Goal: Communication & Community: Answer question/provide support

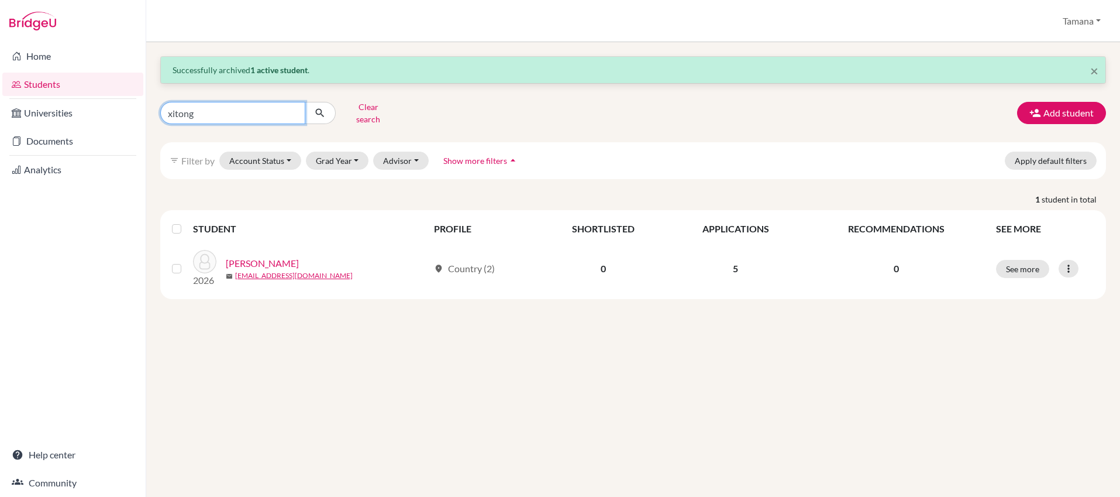
click at [268, 112] on input "xitong" at bounding box center [232, 113] width 145 height 22
paste input "[PERSON_NAME]"
type input "[PERSON_NAME]"
click at [323, 111] on icon "submit" at bounding box center [320, 113] width 12 height 12
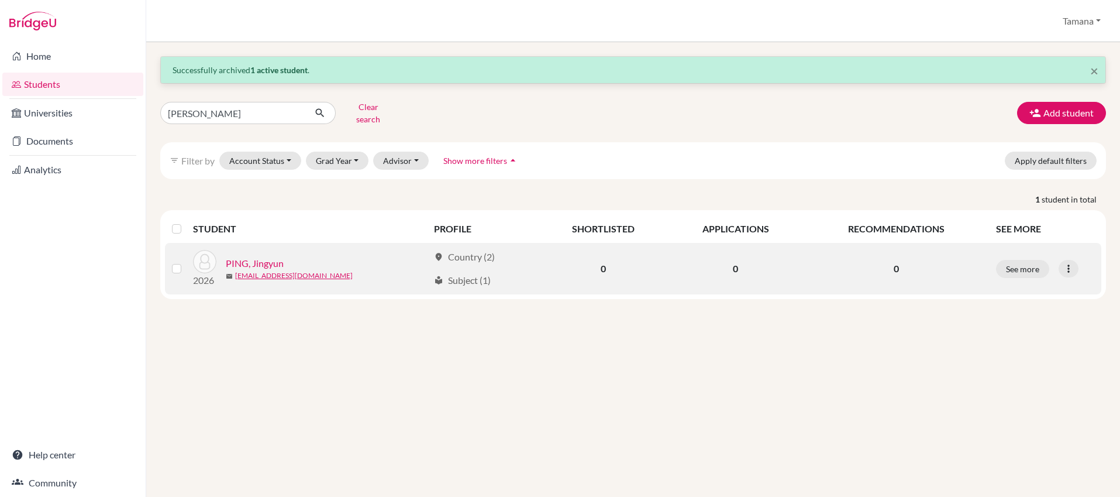
click at [252, 256] on link "PING, Jingyun" at bounding box center [255, 263] width 58 height 14
click at [1072, 264] on icon at bounding box center [1069, 269] width 12 height 12
click at [1021, 305] on button "Send Message" at bounding box center [1017, 311] width 92 height 19
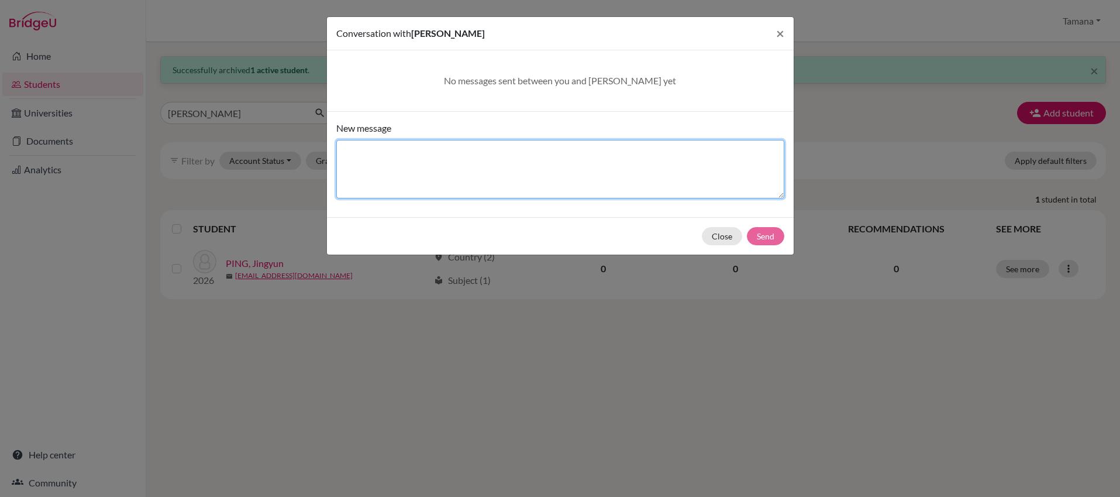
click at [579, 167] on textarea "New message" at bounding box center [560, 169] width 448 height 58
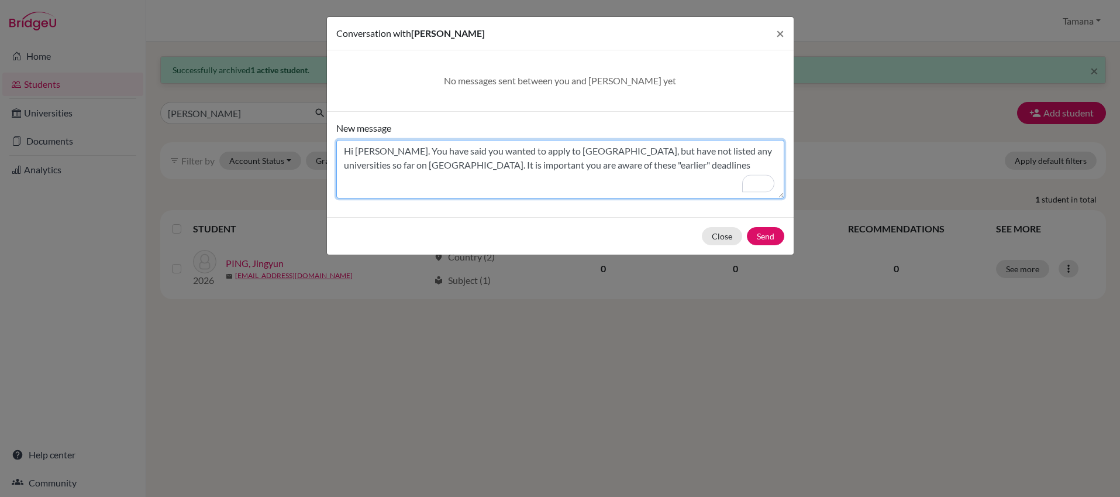
click at [628, 167] on textarea "Hi [PERSON_NAME]. You have said you wanted to apply to [GEOGRAPHIC_DATA], but h…" at bounding box center [560, 169] width 448 height 58
click at [389, 150] on textarea "Hi [PERSON_NAME]. You have said you wanted to apply to [GEOGRAPHIC_DATA], but h…" at bounding box center [560, 169] width 448 height 58
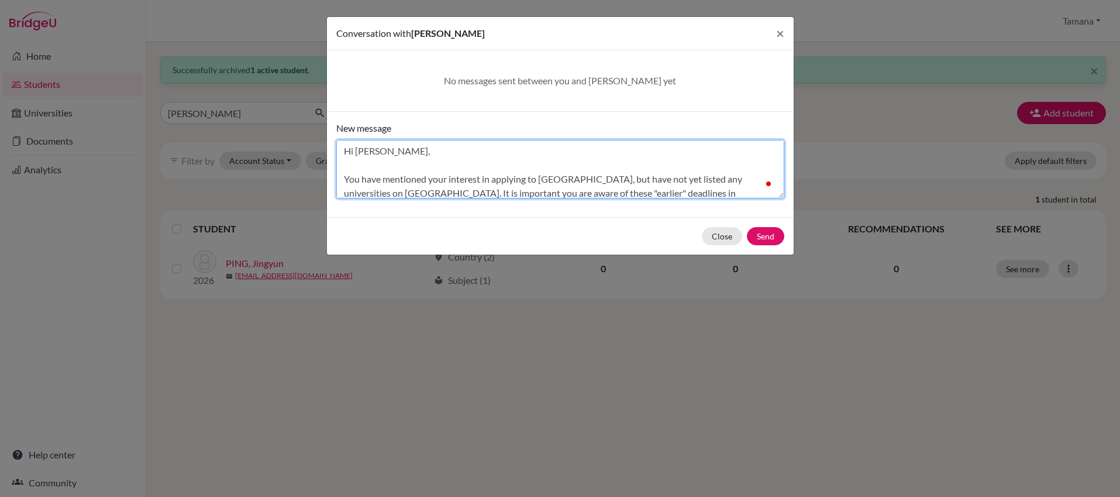
scroll to position [6, 0]
click at [694, 184] on textarea "Hi [PERSON_NAME], You have mentioned your interest in applying to [GEOGRAPHIC_D…" at bounding box center [560, 169] width 448 height 58
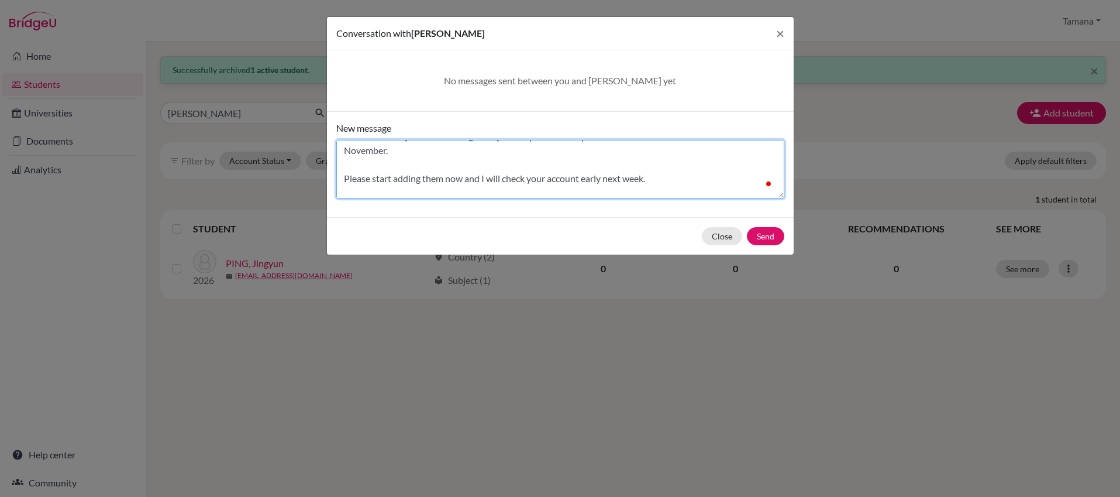
scroll to position [71, 0]
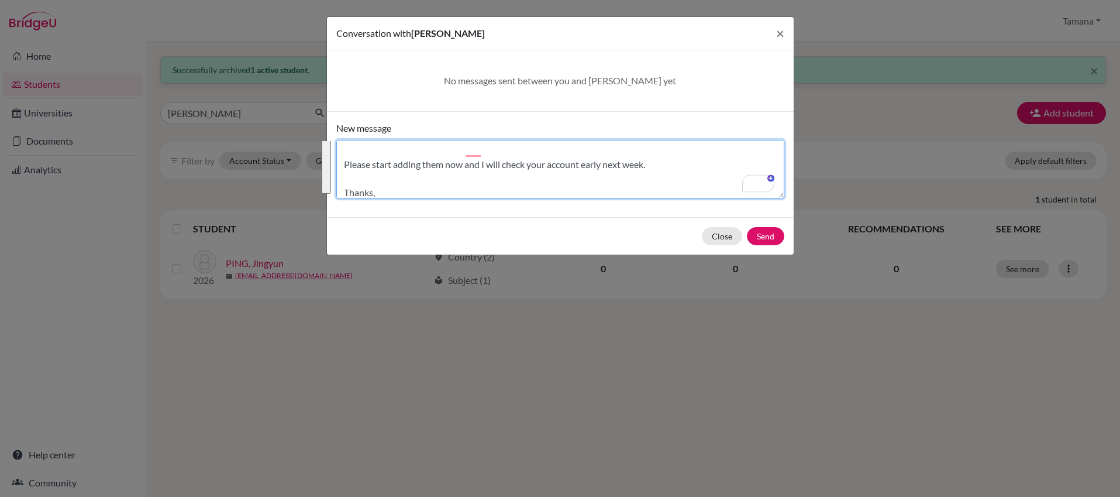
click at [488, 168] on textarea "Hi [PERSON_NAME], You have mentioned your interest in applying to [GEOGRAPHIC_D…" at bounding box center [560, 169] width 448 height 58
click at [463, 175] on textarea "Hi [PERSON_NAME], You have mentioned your interest in applying to [GEOGRAPHIC_D…" at bounding box center [560, 169] width 448 height 58
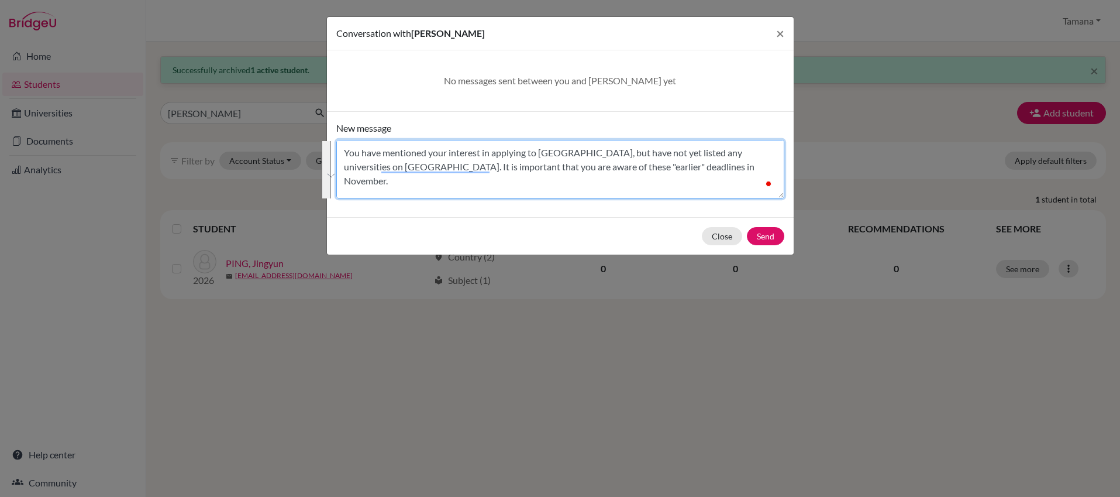
scroll to position [0, 0]
type textarea "Hi [PERSON_NAME], You have mentioned your interest in applying to [GEOGRAPHIC_D…"
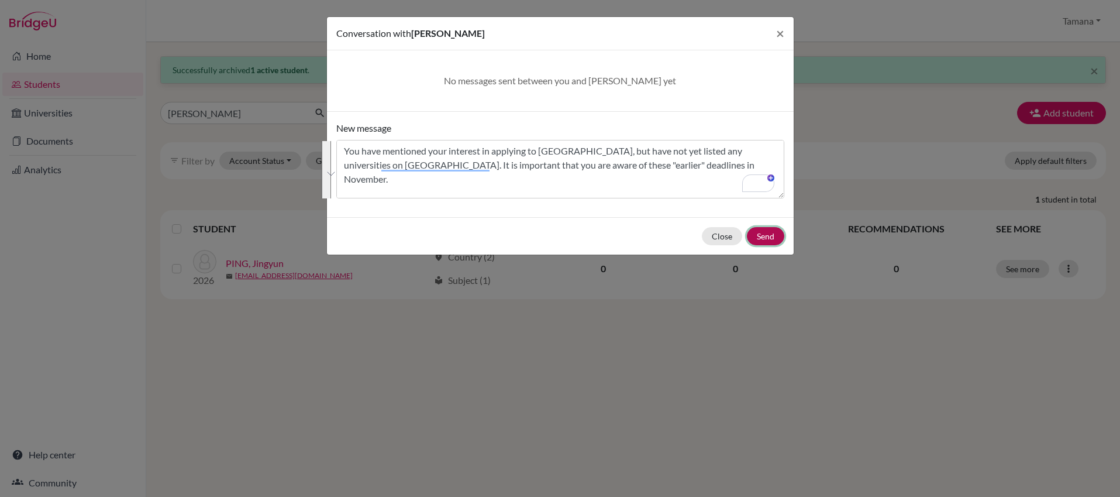
click at [761, 231] on button "Send" at bounding box center [765, 236] width 37 height 18
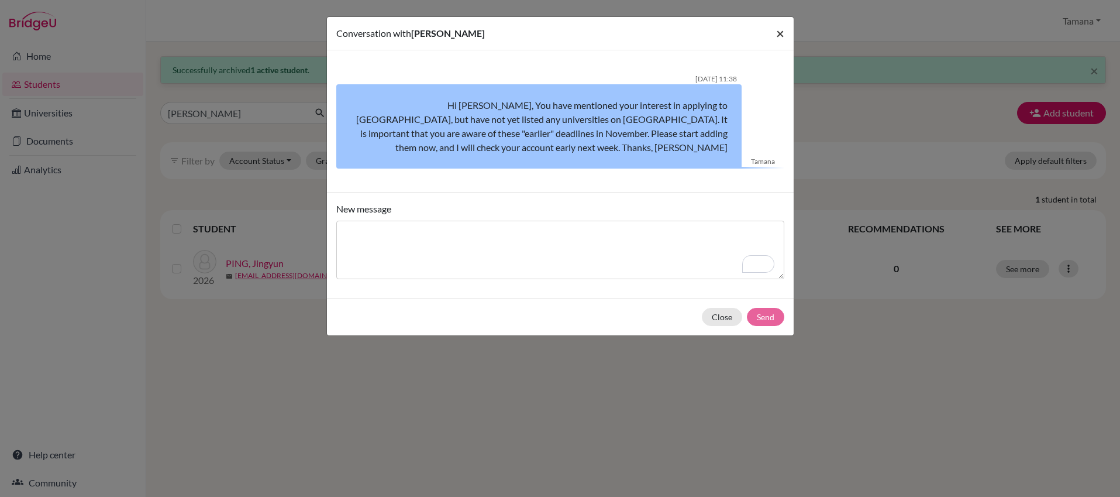
click at [781, 30] on span "×" at bounding box center [780, 33] width 8 height 17
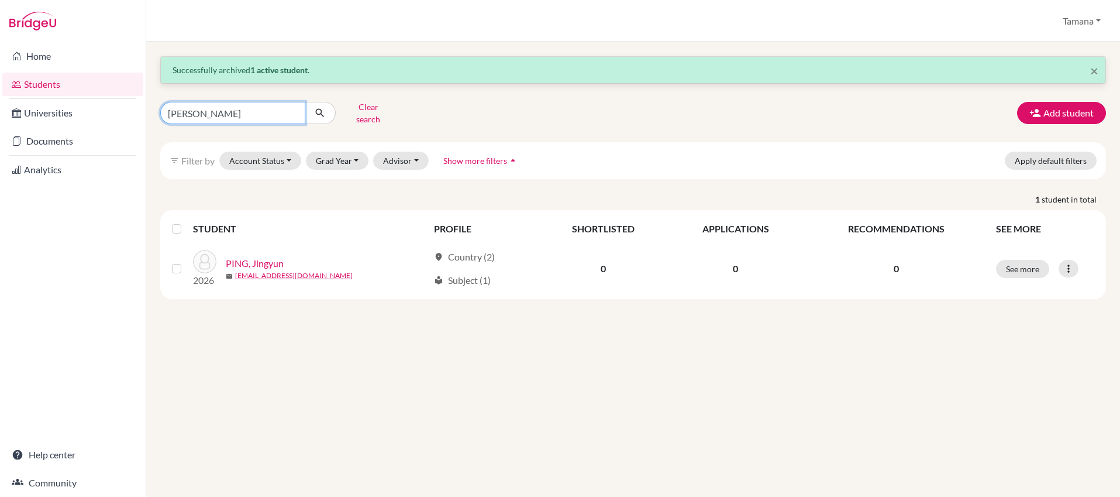
click at [257, 105] on input "[PERSON_NAME]" at bounding box center [232, 113] width 145 height 22
type input "huanyi"
click button "submit" at bounding box center [320, 113] width 31 height 22
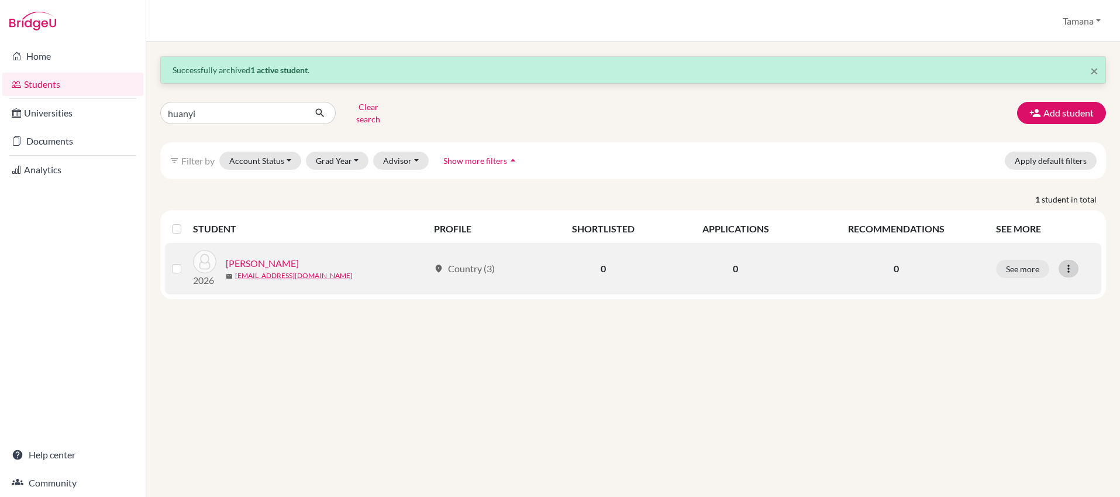
click at [1070, 263] on icon at bounding box center [1069, 269] width 12 height 12
click at [1024, 304] on button "Send Message" at bounding box center [1017, 311] width 92 height 19
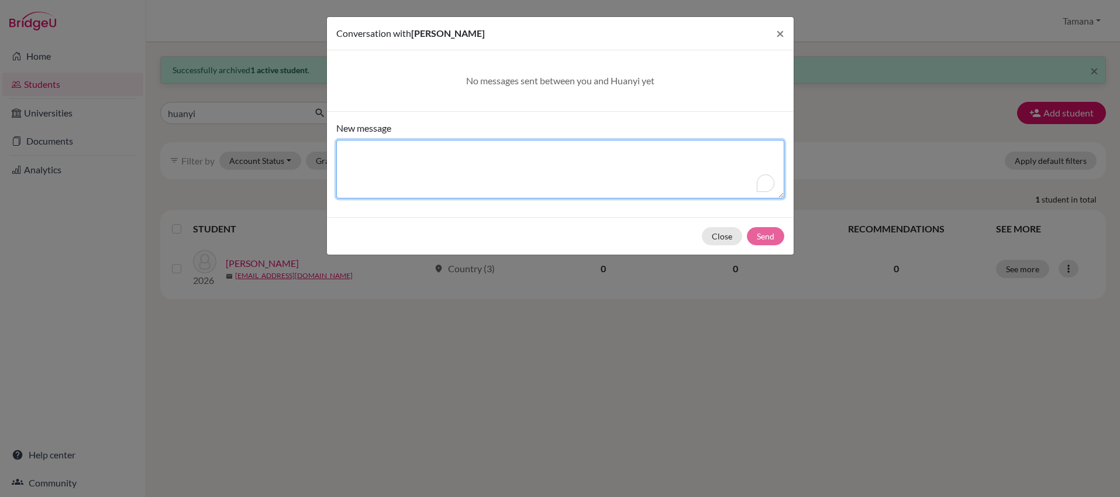
click at [417, 159] on textarea "New message" at bounding box center [560, 169] width 448 height 58
paste textarea "Hi [PERSON_NAME], You have mentioned your interest in applying to [GEOGRAPHIC_D…"
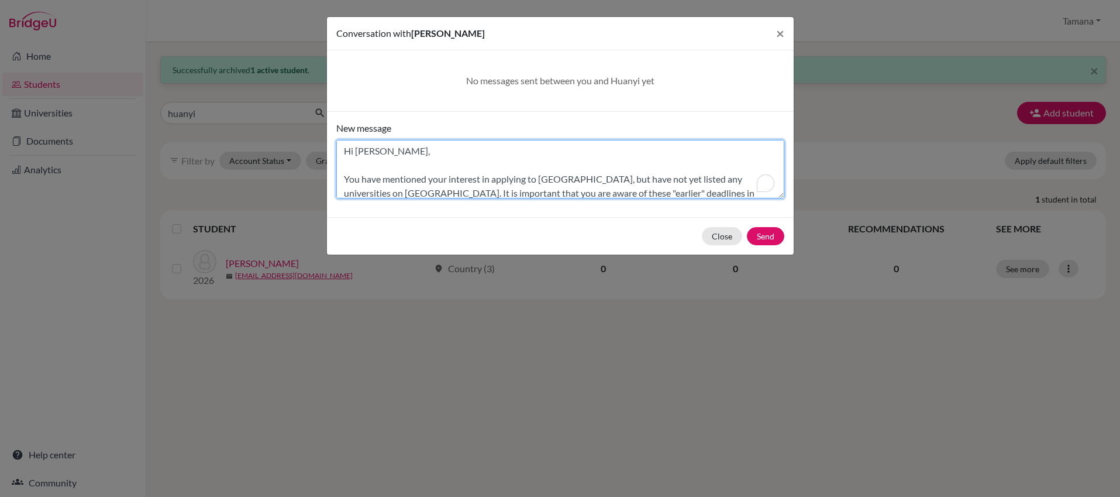
click at [367, 151] on textarea "Hi [PERSON_NAME], You have mentioned your interest in applying to [GEOGRAPHIC_D…" at bounding box center [560, 169] width 448 height 58
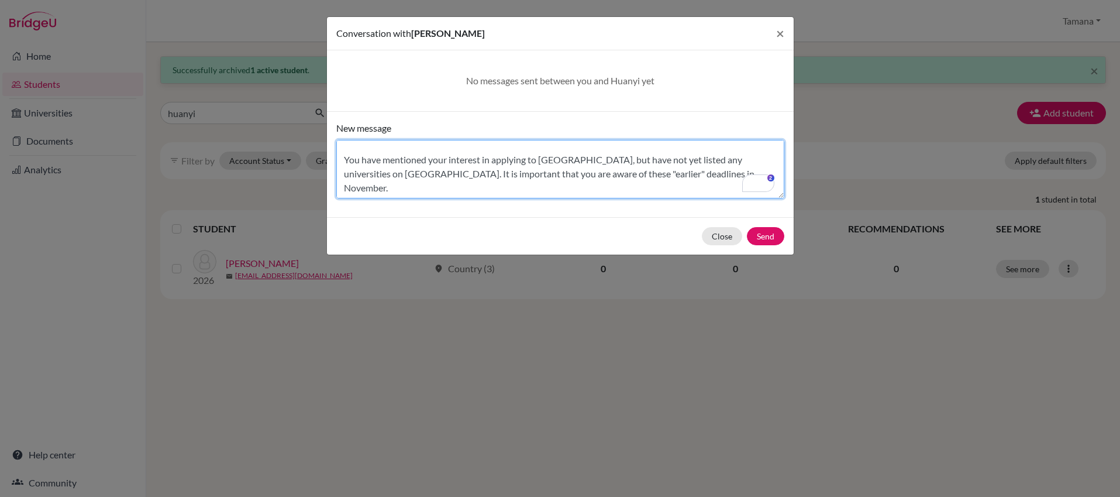
click at [704, 171] on textarea "Hi [PERSON_NAME], You have mentioned your interest in applying to [GEOGRAPHIC_D…" at bounding box center [560, 169] width 448 height 58
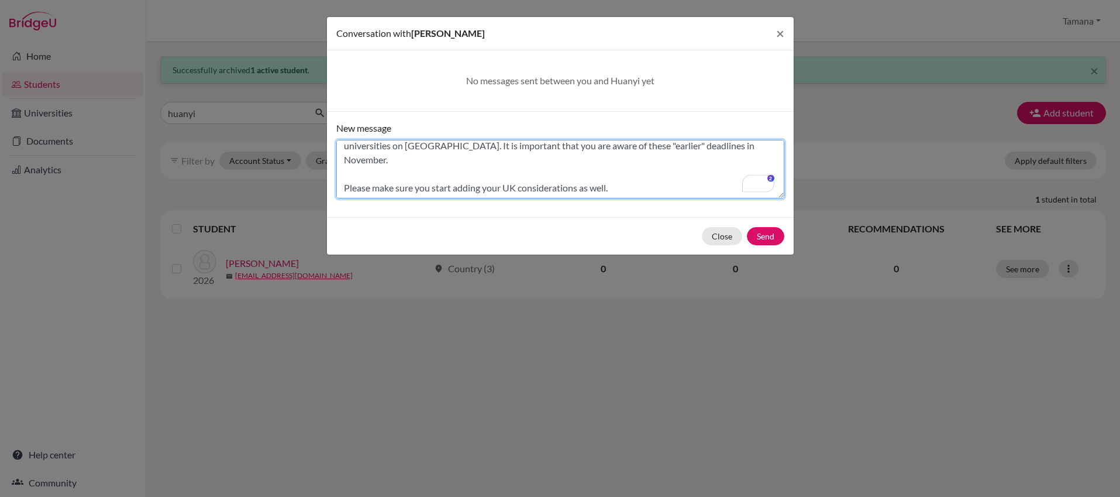
scroll to position [104, 0]
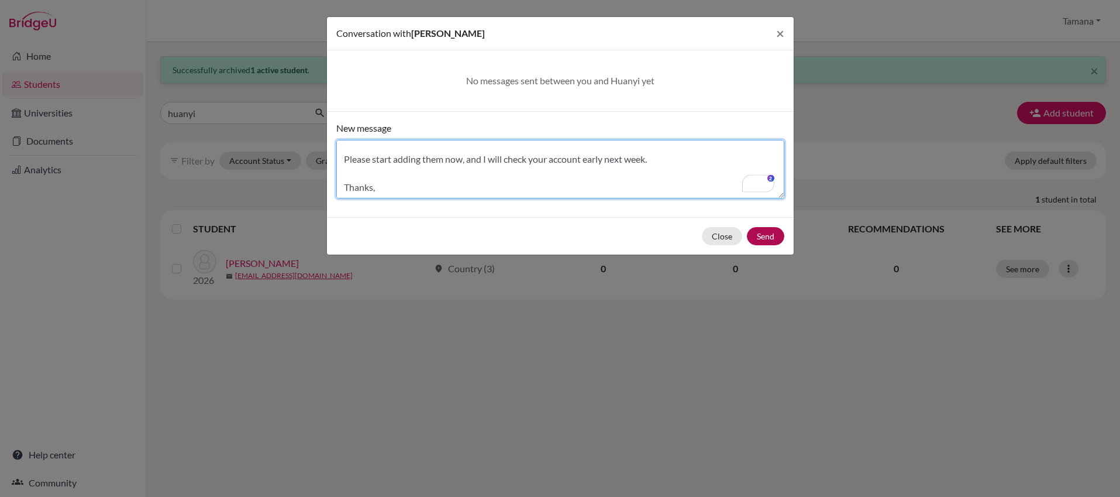
type textarea "Hi [PERSON_NAME], You have mentioned your interest in applying to [GEOGRAPHIC_D…"
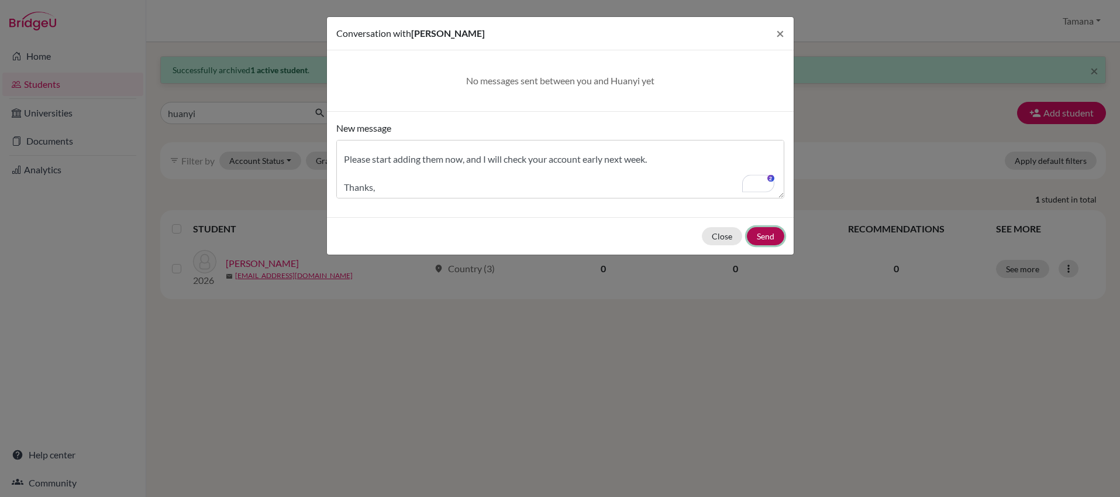
click at [755, 235] on button "Send" at bounding box center [765, 236] width 37 height 18
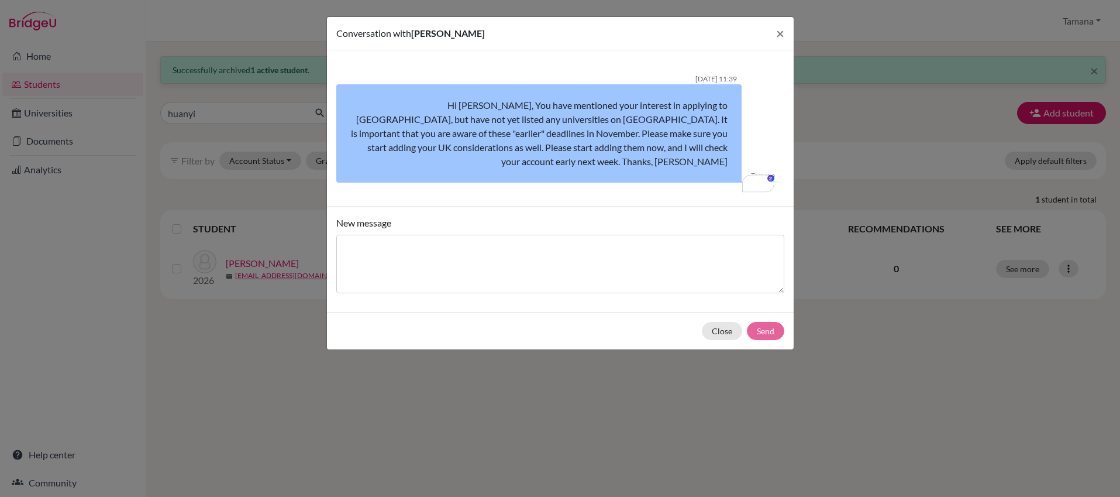
scroll to position [0, 0]
click at [779, 37] on span "×" at bounding box center [780, 33] width 8 height 17
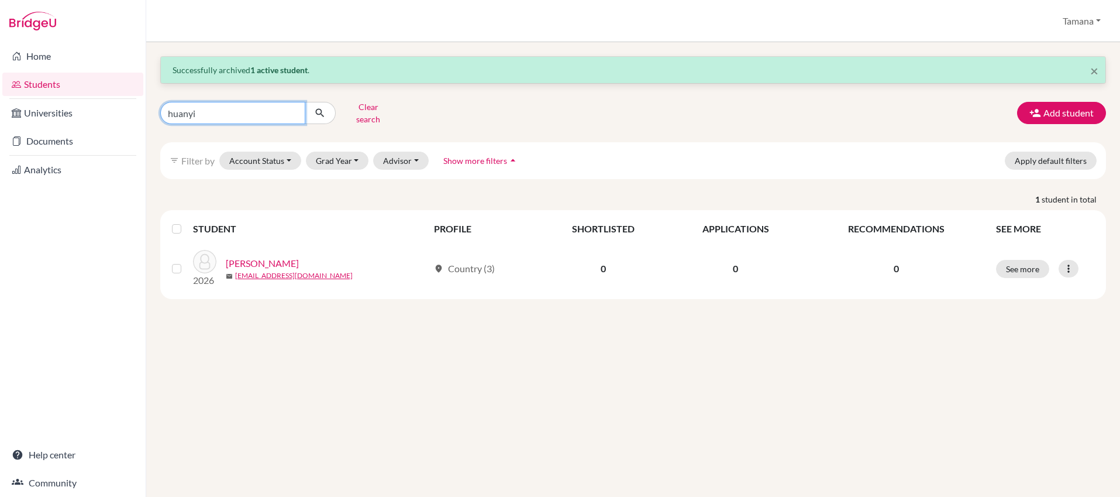
click at [292, 107] on input "huanyi" at bounding box center [232, 113] width 145 height 22
click at [292, 107] on input "Find student by name..." at bounding box center [232, 113] width 145 height 22
type input "[PERSON_NAME]"
click button "submit" at bounding box center [320, 113] width 31 height 22
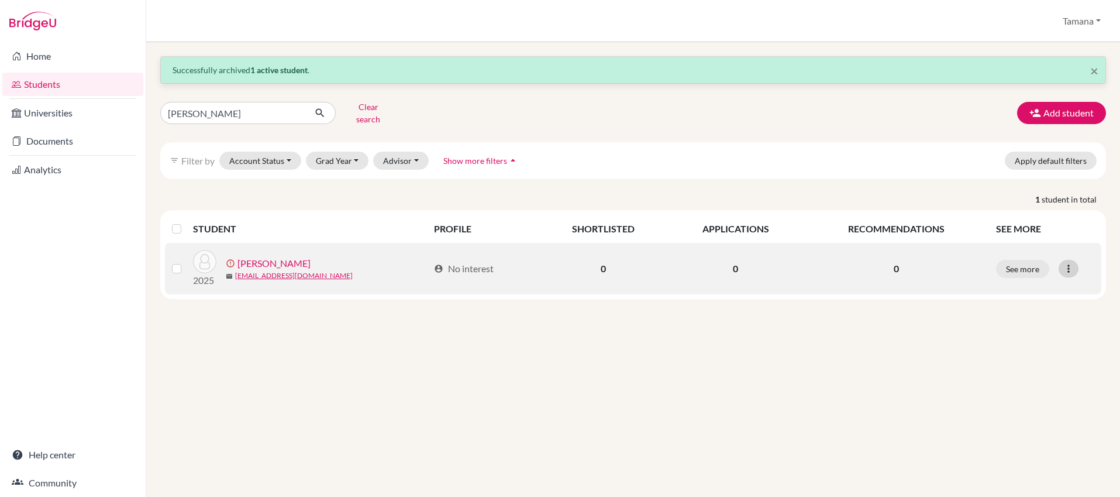
click at [1071, 263] on icon at bounding box center [1069, 269] width 12 height 12
click at [1037, 302] on button "Send Message" at bounding box center [1024, 311] width 106 height 19
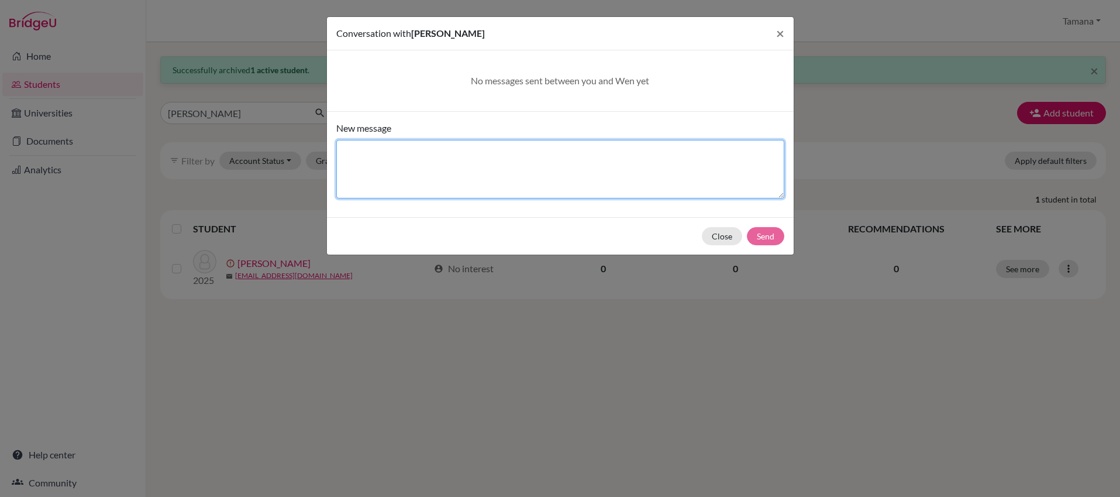
click at [461, 166] on textarea "New message" at bounding box center [560, 169] width 448 height 58
paste textarea "Hi [PERSON_NAME], You have mentioned your interest in applying to [GEOGRAPHIC_D…"
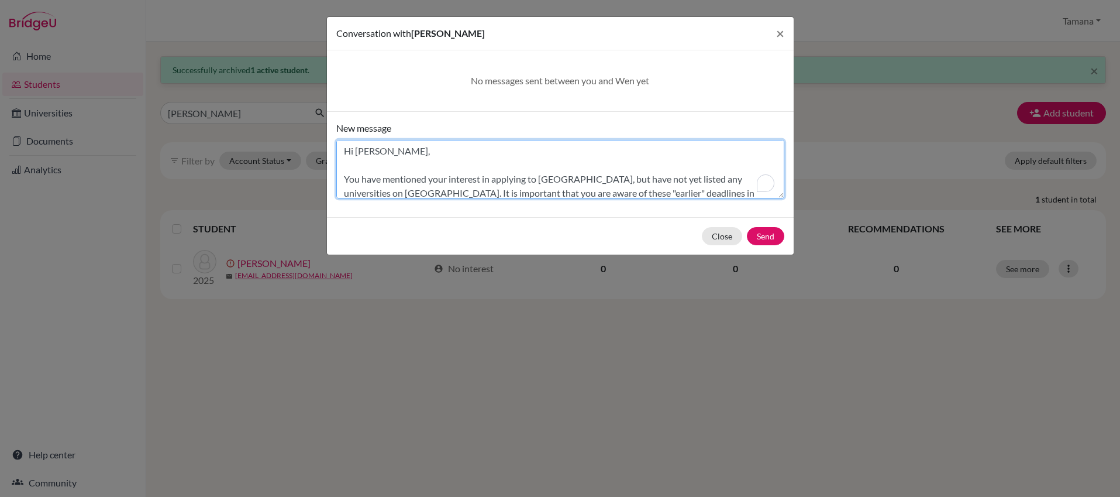
click at [368, 153] on textarea "Hi [PERSON_NAME], You have mentioned your interest in applying to [GEOGRAPHIC_D…" at bounding box center [560, 169] width 448 height 58
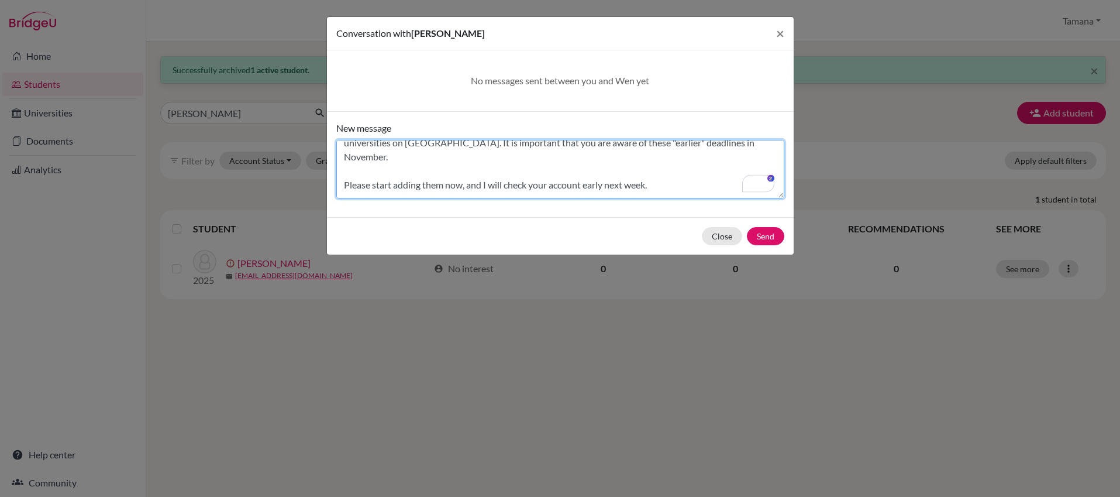
click at [704, 146] on textarea "Hi [PERSON_NAME], You have mentioned your interest in applying to [GEOGRAPHIC_D…" at bounding box center [560, 169] width 448 height 58
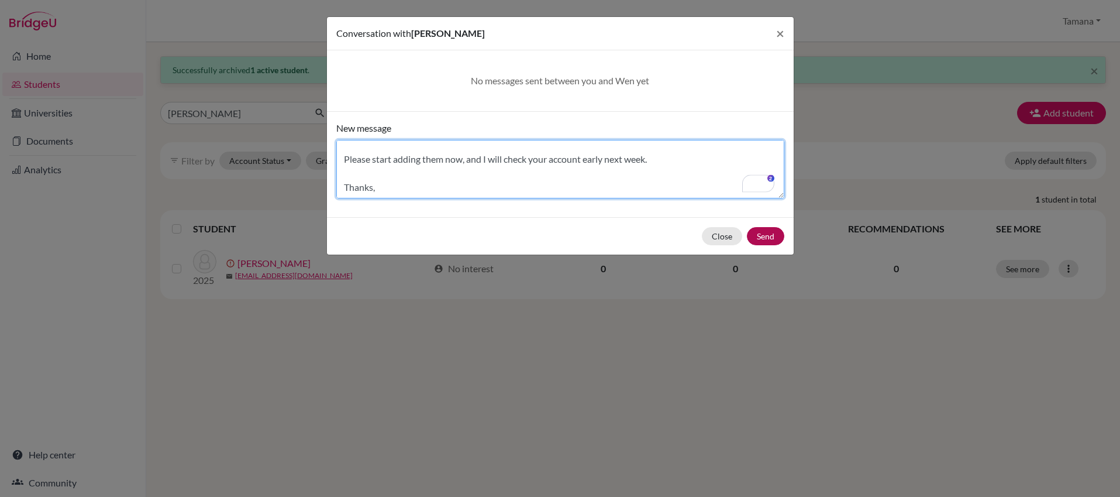
type textarea "Hi [PERSON_NAME], You have mentioned your interest in applying to [GEOGRAPHIC_D…"
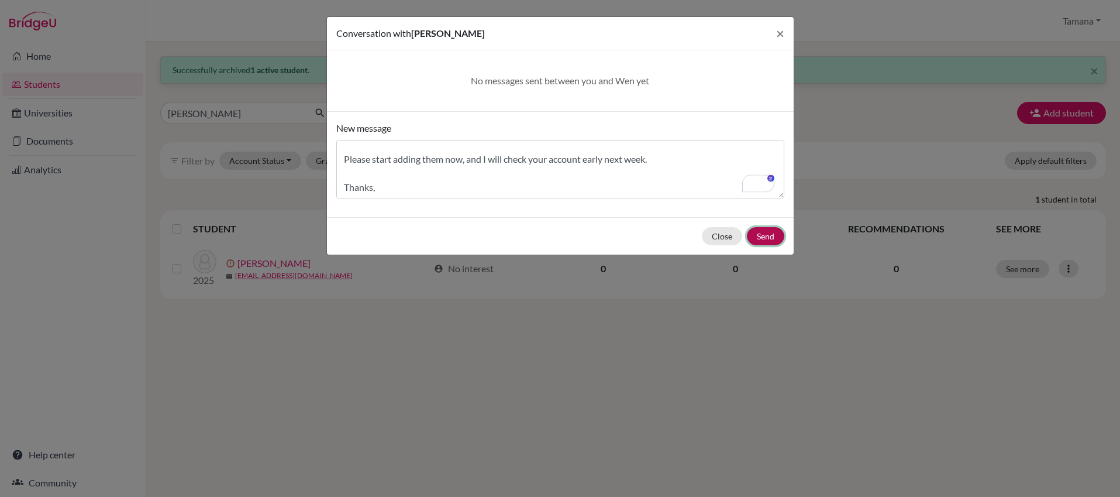
click at [765, 235] on button "Send" at bounding box center [765, 236] width 37 height 18
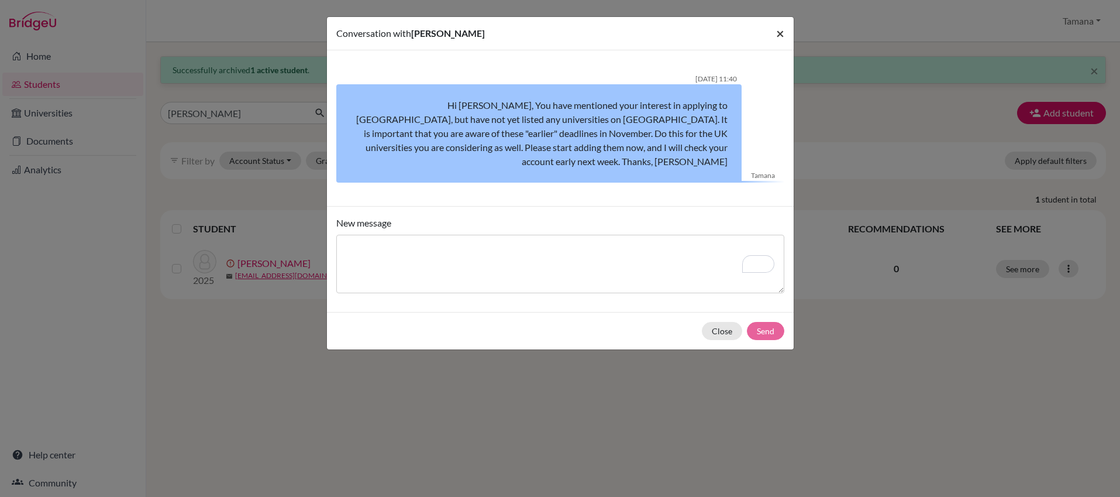
click at [781, 30] on span "×" at bounding box center [780, 33] width 8 height 17
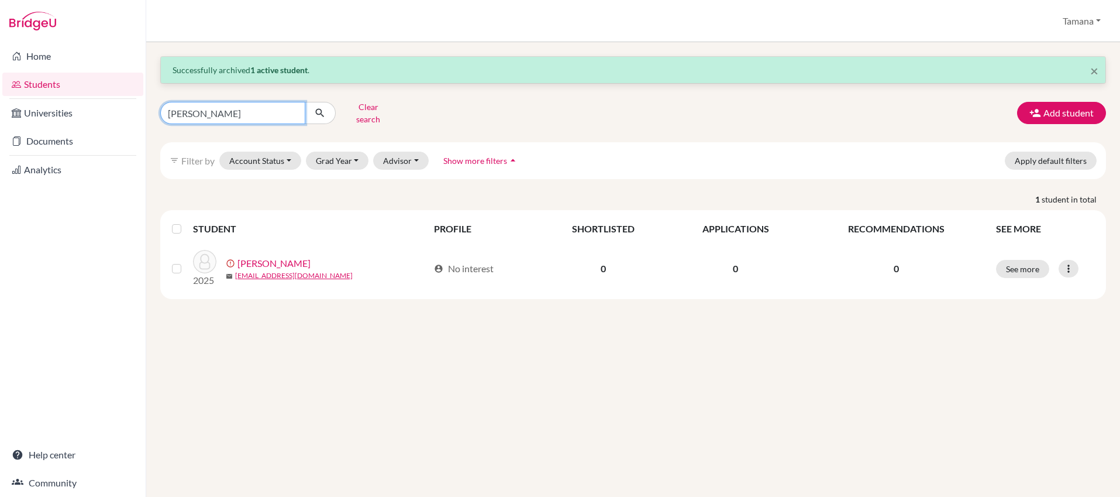
click at [234, 110] on input "[PERSON_NAME]" at bounding box center [232, 113] width 145 height 22
type input "shuoqing"
click button "submit" at bounding box center [320, 113] width 31 height 22
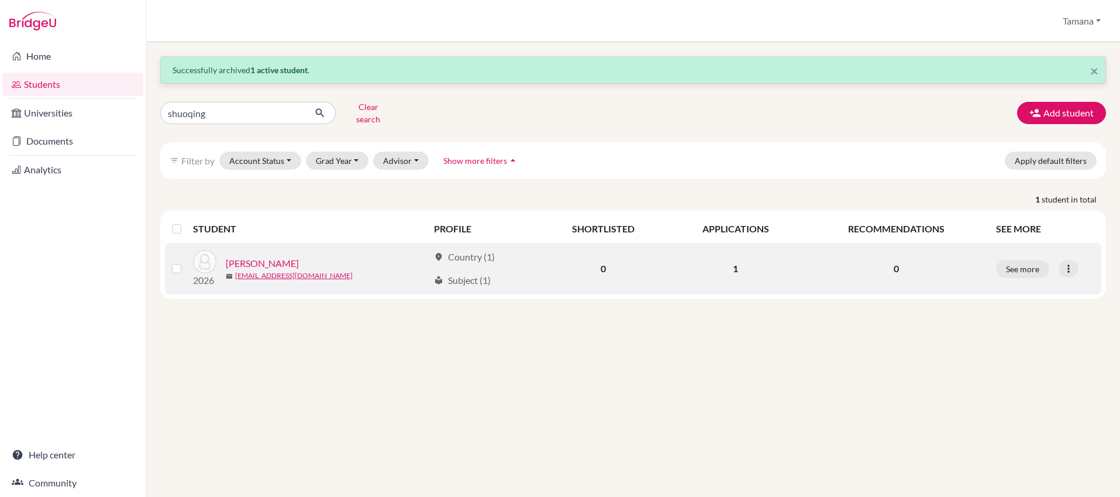
click at [287, 256] on link "[PERSON_NAME]" at bounding box center [262, 263] width 73 height 14
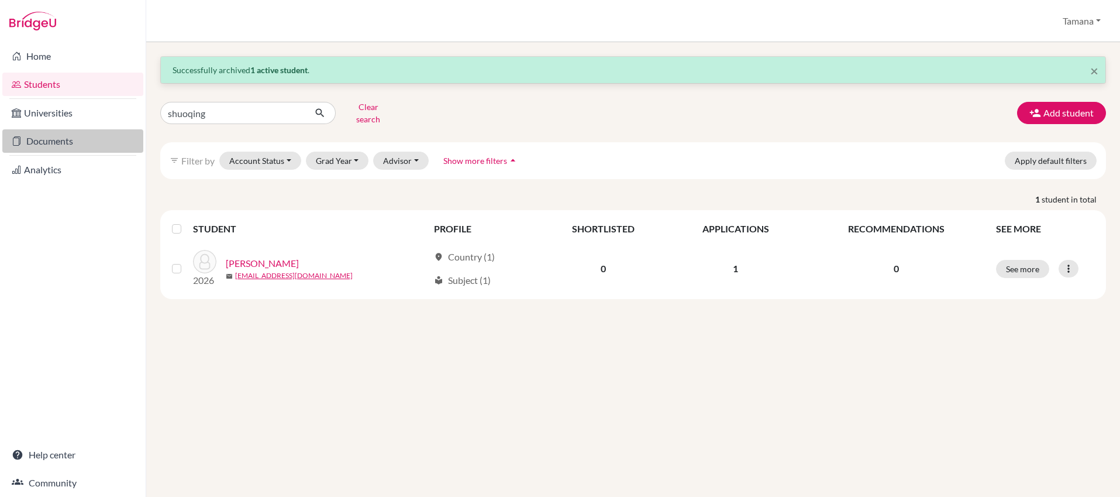
click at [50, 142] on link "Documents" at bounding box center [72, 140] width 141 height 23
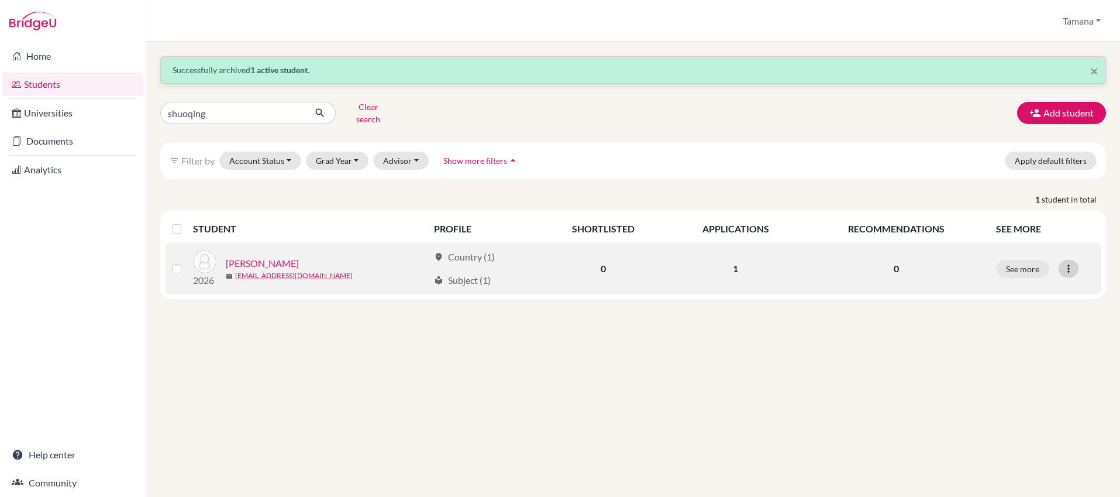
click at [1063, 263] on icon at bounding box center [1069, 269] width 12 height 12
click at [1043, 284] on button "Edit student" at bounding box center [1017, 293] width 92 height 19
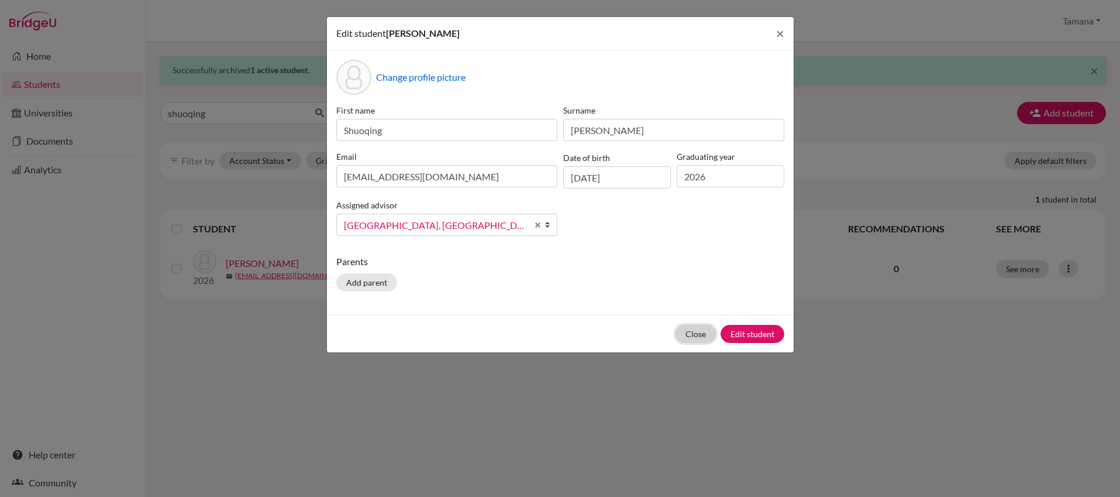
click at [704, 332] on button "Close" at bounding box center [695, 334] width 40 height 18
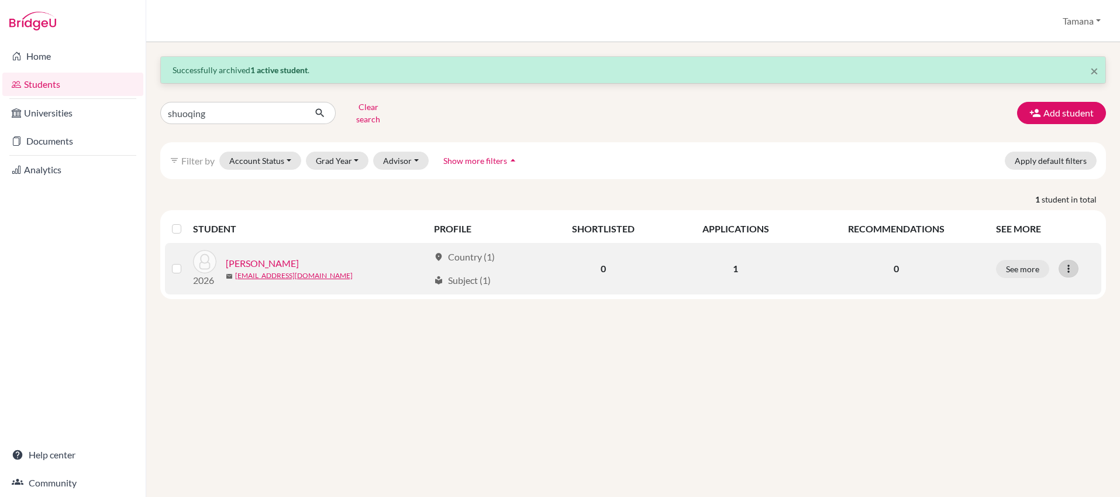
click at [1073, 263] on icon at bounding box center [1069, 269] width 12 height 12
click at [1049, 302] on button "Send Message" at bounding box center [1017, 311] width 92 height 19
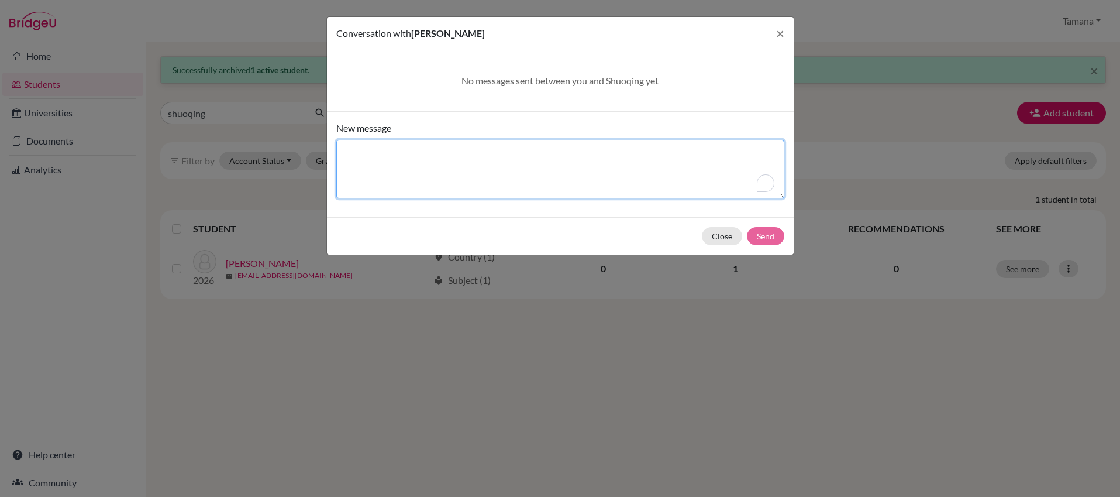
click at [549, 164] on textarea "New message" at bounding box center [560, 169] width 448 height 58
paste textarea "Hi [PERSON_NAME], You have mentioned your interest in applying to [GEOGRAPHIC_D…"
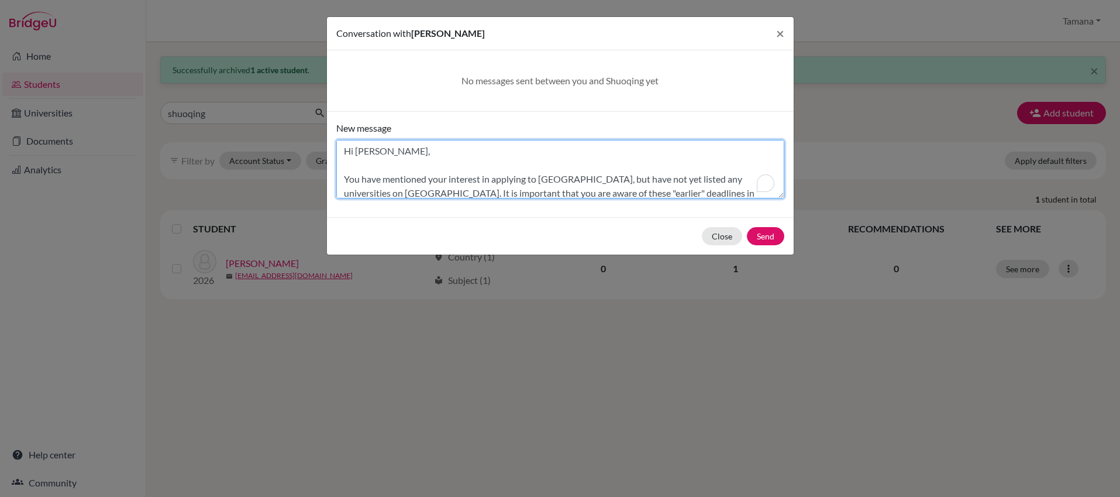
click at [367, 154] on textarea "Hi [PERSON_NAME], You have mentioned your interest in applying to [GEOGRAPHIC_D…" at bounding box center [560, 169] width 448 height 58
click at [689, 188] on textarea "Hi [PERSON_NAME], You have mentioned your interest in applying to [GEOGRAPHIC_D…" at bounding box center [560, 169] width 448 height 58
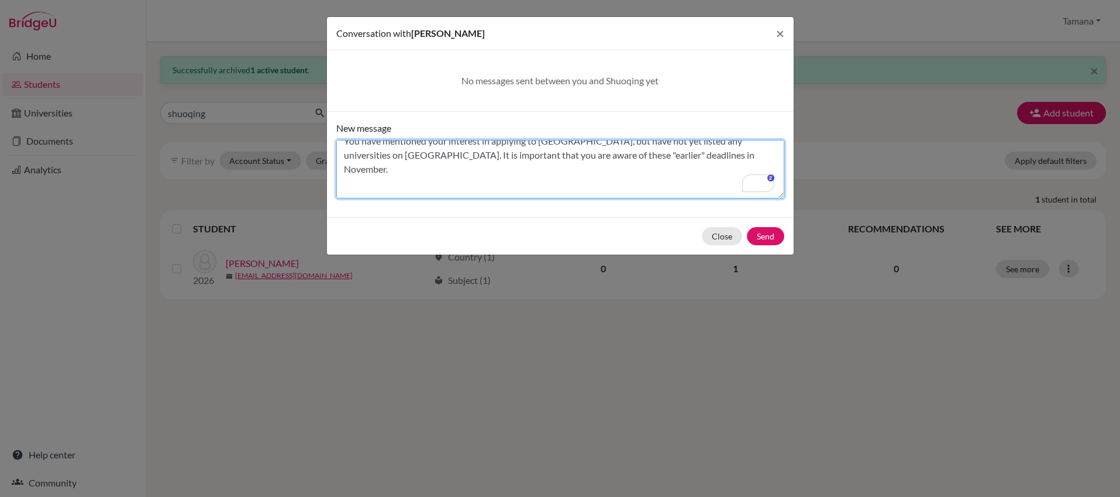
scroll to position [52, 0]
drag, startPoint x: 462, startPoint y: 156, endPoint x: 515, endPoint y: 154, distance: 52.7
click at [511, 155] on textarea "Hi [PERSON_NAME], You have mentioned your interest in applying to [GEOGRAPHIC_D…" at bounding box center [560, 169] width 448 height 58
click at [436, 163] on textarea "Hi [PERSON_NAME], You have mentioned your interest in applying to [GEOGRAPHIC_D…" at bounding box center [560, 169] width 448 height 58
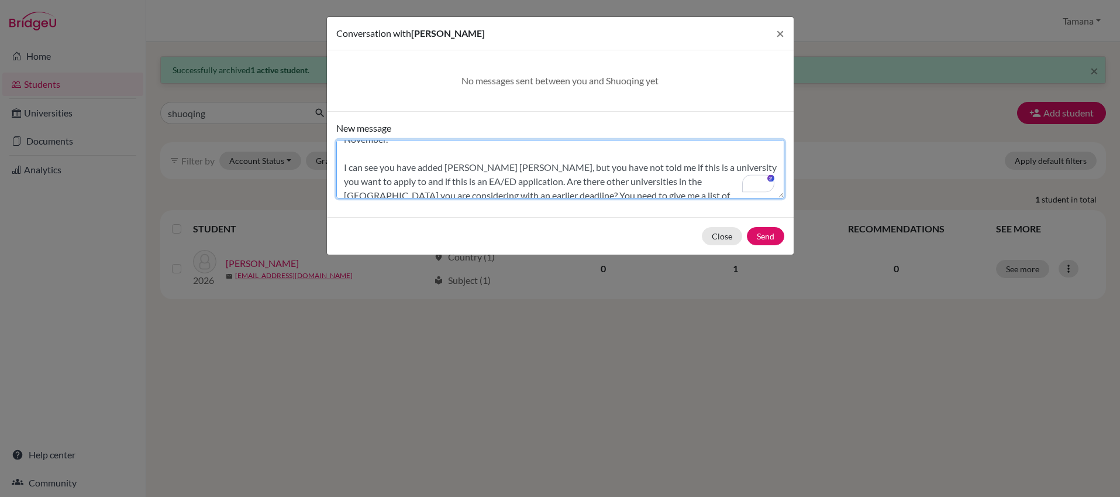
scroll to position [70, 0]
click at [504, 149] on textarea "Hi [PERSON_NAME], You have mentioned your interest in applying to [GEOGRAPHIC_D…" at bounding box center [560, 169] width 448 height 58
click at [439, 158] on textarea "Hi [PERSON_NAME], You have mentioned your interest in applying to [GEOGRAPHIC_D…" at bounding box center [560, 169] width 448 height 58
click at [604, 167] on textarea "Hi [PERSON_NAME], You have mentioned your interest in applying to [GEOGRAPHIC_D…" at bounding box center [560, 169] width 448 height 58
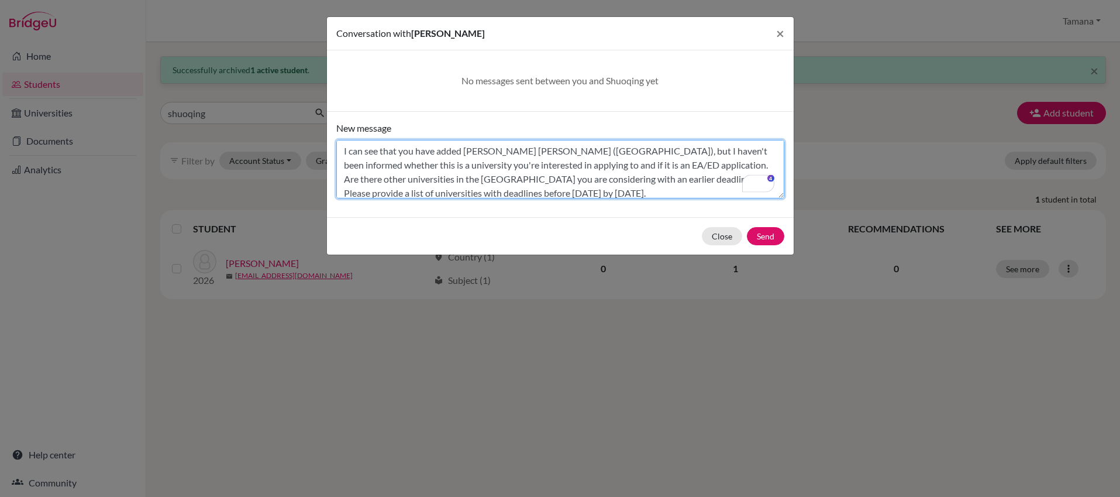
click at [576, 181] on textarea "Hi [PERSON_NAME], You have mentioned your interest in applying to [GEOGRAPHIC_D…" at bounding box center [560, 169] width 448 height 58
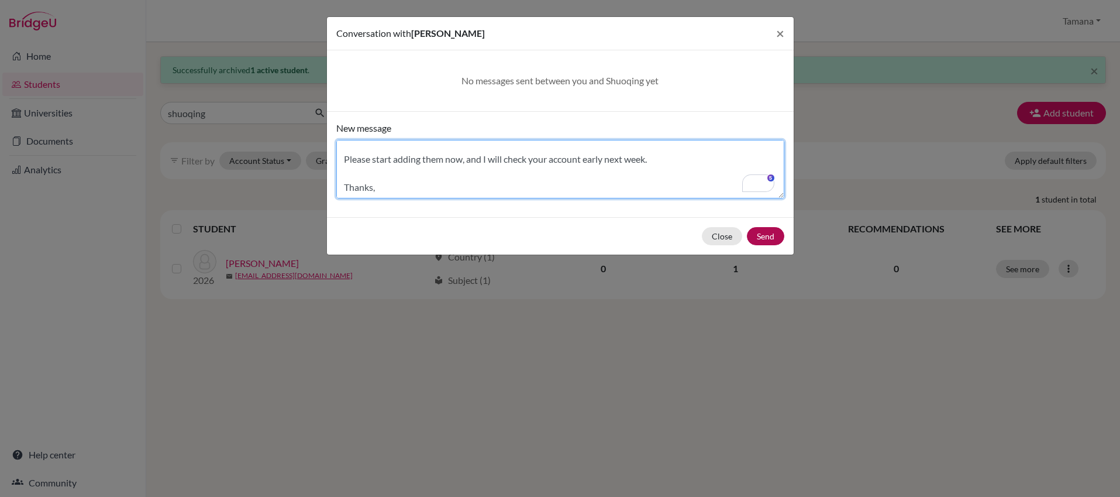
type textarea "Hi [PERSON_NAME], You have mentioned your interest in applying to [GEOGRAPHIC_D…"
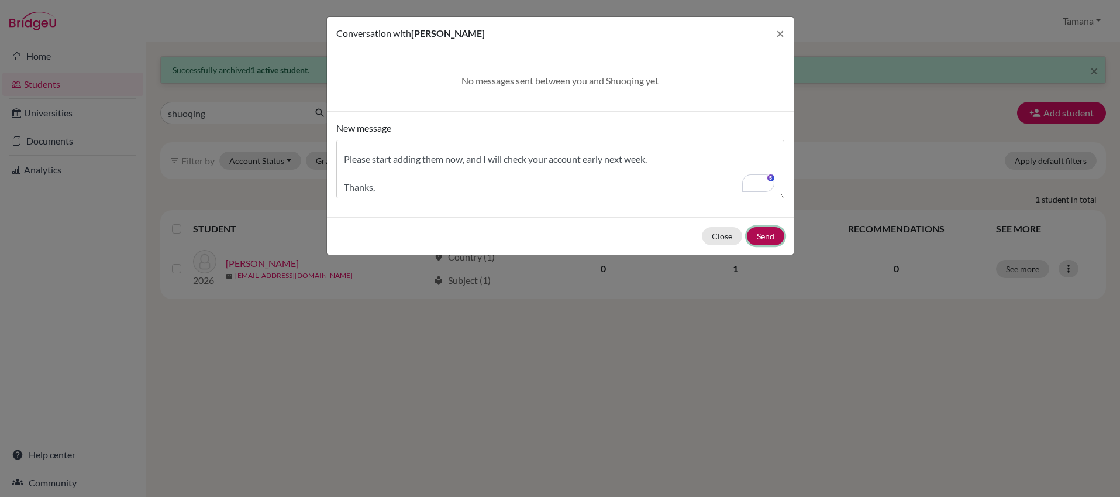
click at [768, 236] on button "Send" at bounding box center [765, 236] width 37 height 18
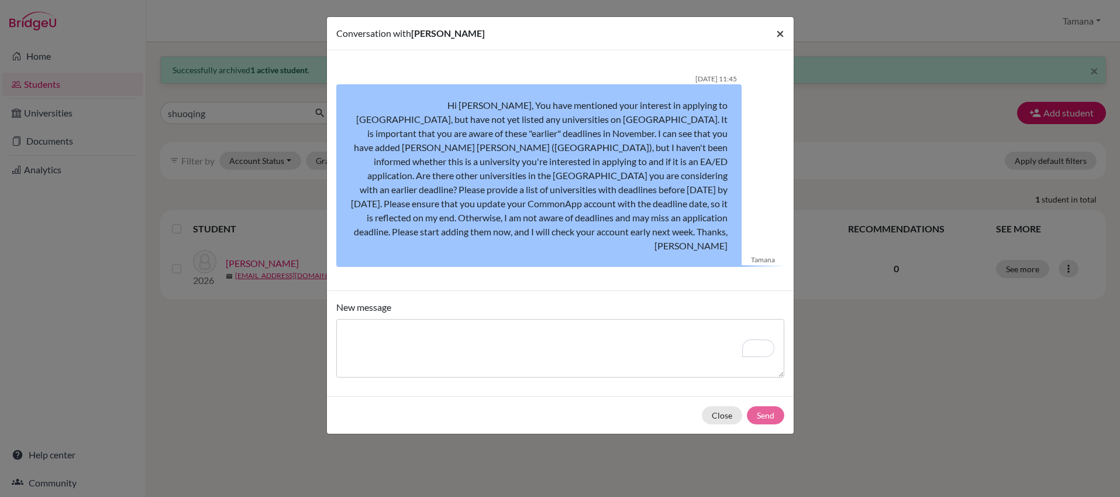
click at [776, 33] on span "×" at bounding box center [780, 33] width 8 height 17
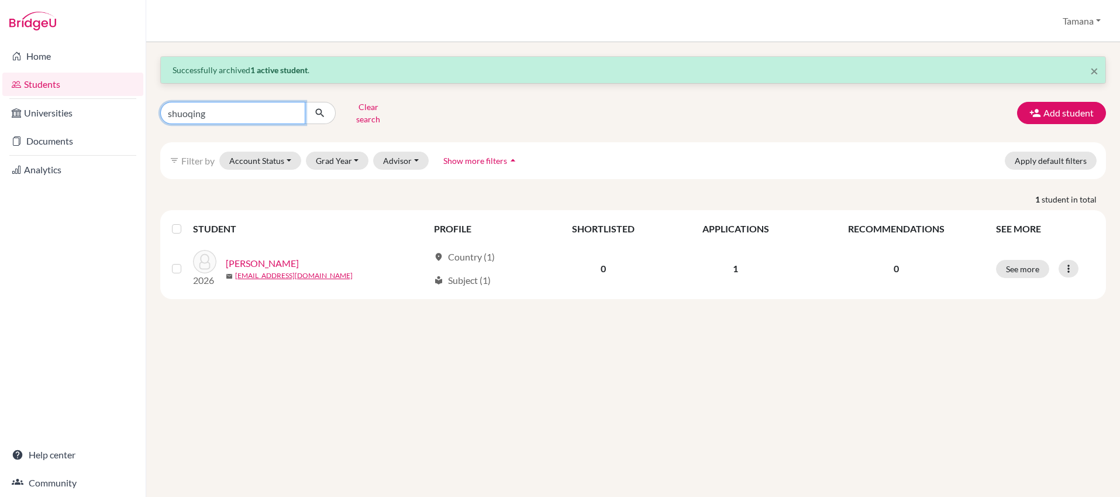
click at [271, 108] on input "shuoqing" at bounding box center [232, 113] width 145 height 22
type input "[PERSON_NAME]"
click button "submit" at bounding box center [320, 113] width 31 height 22
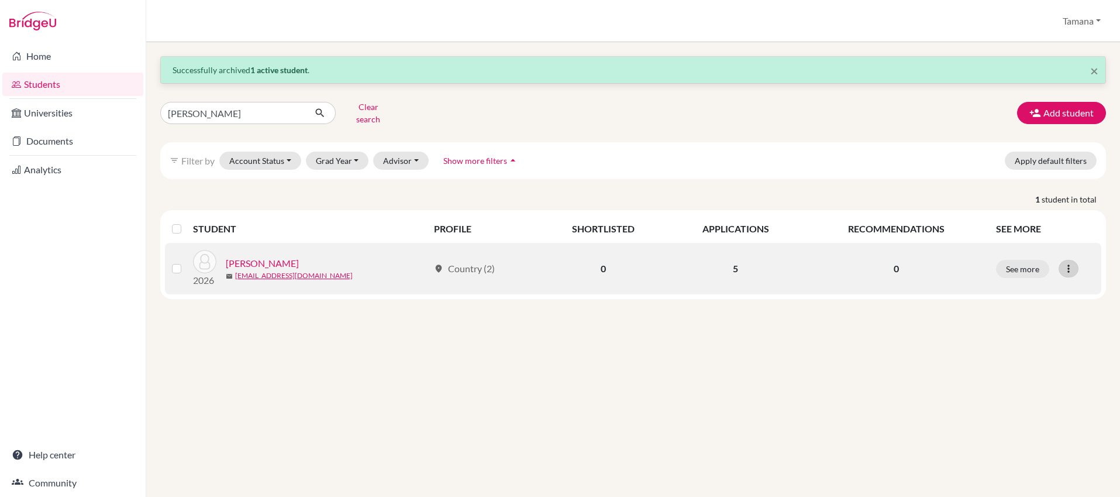
click at [1068, 263] on icon at bounding box center [1069, 269] width 12 height 12
click at [1023, 308] on button "Send Message" at bounding box center [1017, 311] width 92 height 19
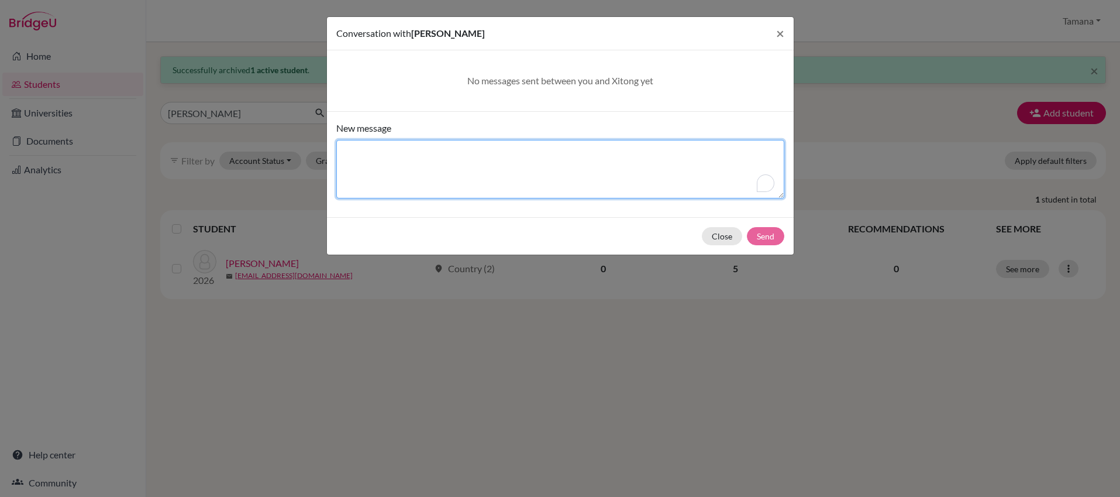
click at [626, 144] on textarea "New message" at bounding box center [560, 169] width 448 height 58
type textarea "Hi [PERSON_NAME], Thank you for adding the universities you"
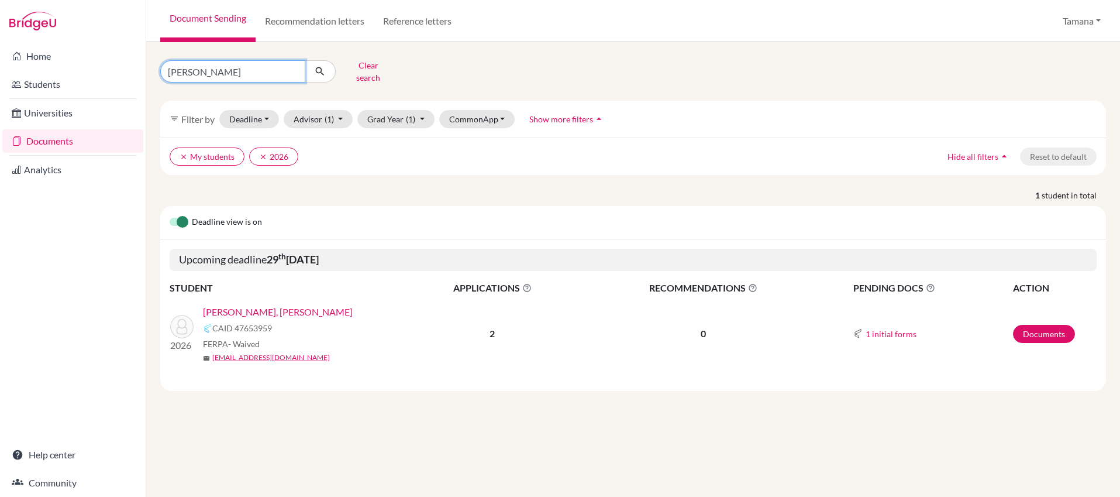
click at [253, 74] on input "spencer" at bounding box center [232, 71] width 145 height 22
type input "shuoqing"
click button "submit" at bounding box center [320, 71] width 31 height 22
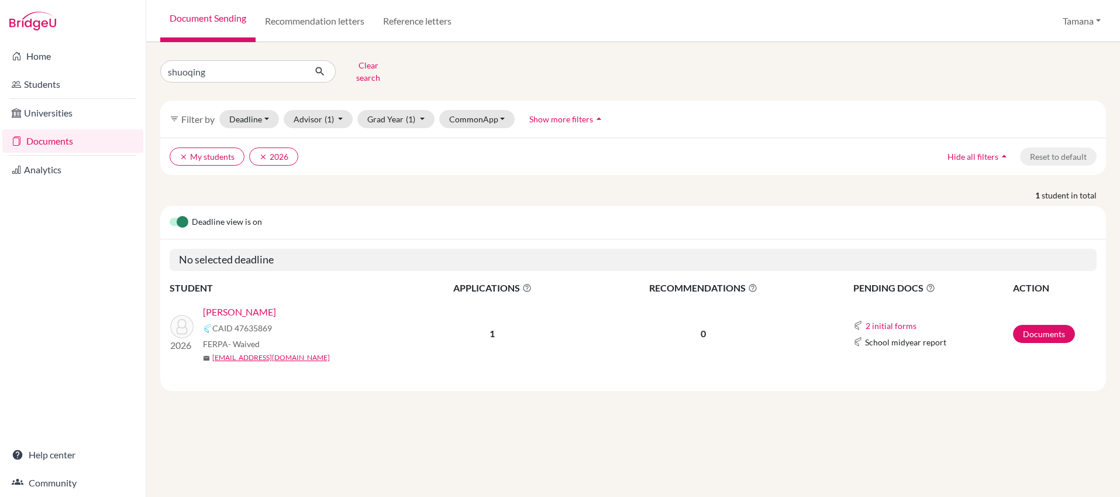
click at [245, 305] on link "WANG, Shuoqing" at bounding box center [239, 312] width 73 height 14
click at [247, 305] on link "WANG, Shuoqing" at bounding box center [239, 312] width 73 height 14
click at [221, 70] on input "shuoqing" at bounding box center [232, 71] width 145 height 22
type input "kabeer"
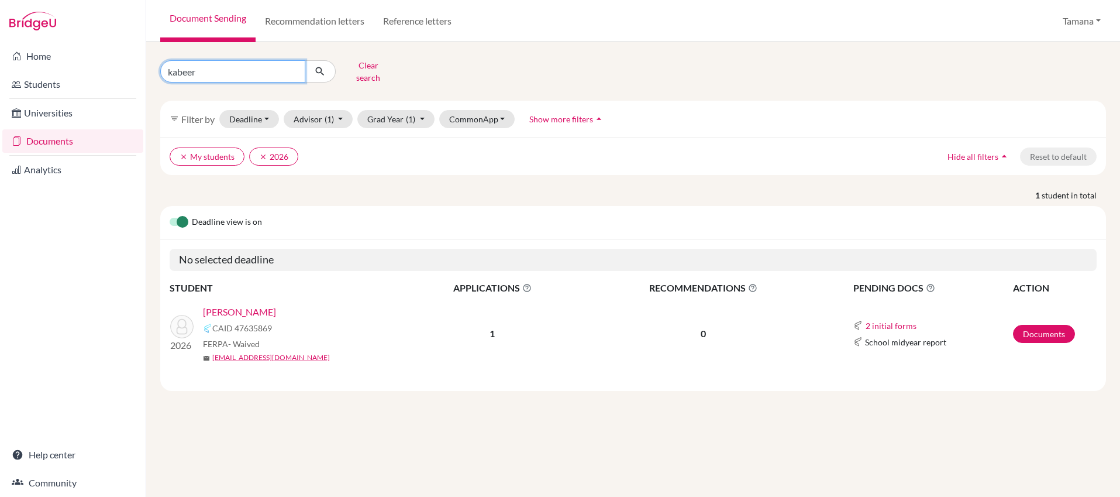
click button "submit" at bounding box center [320, 71] width 31 height 22
click at [232, 305] on link "HANS, Kabeer" at bounding box center [232, 312] width 58 height 14
click at [225, 66] on input "kabeer" at bounding box center [232, 71] width 145 height 22
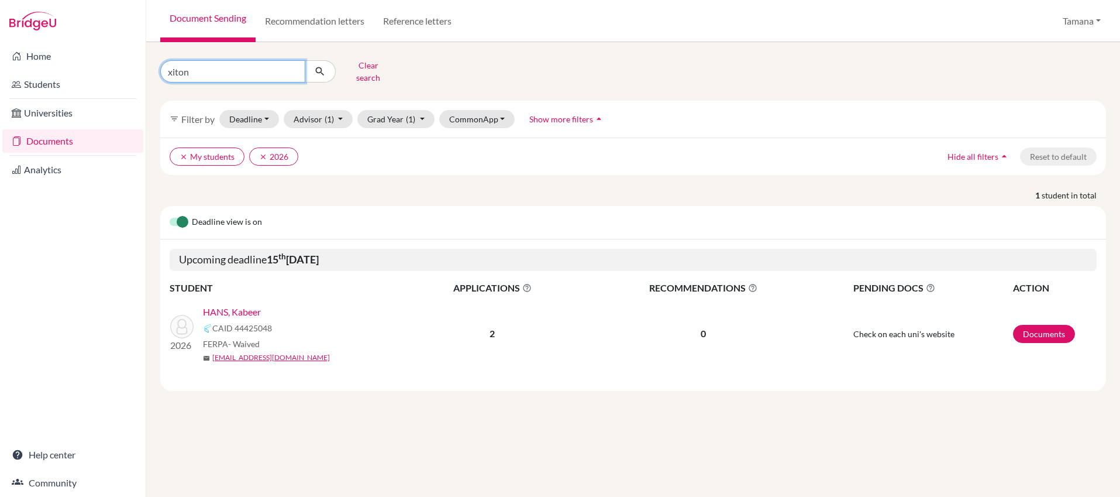
type input "xitong"
click button "submit" at bounding box center [320, 71] width 31 height 22
click at [241, 305] on link "[PERSON_NAME]" at bounding box center [239, 312] width 73 height 14
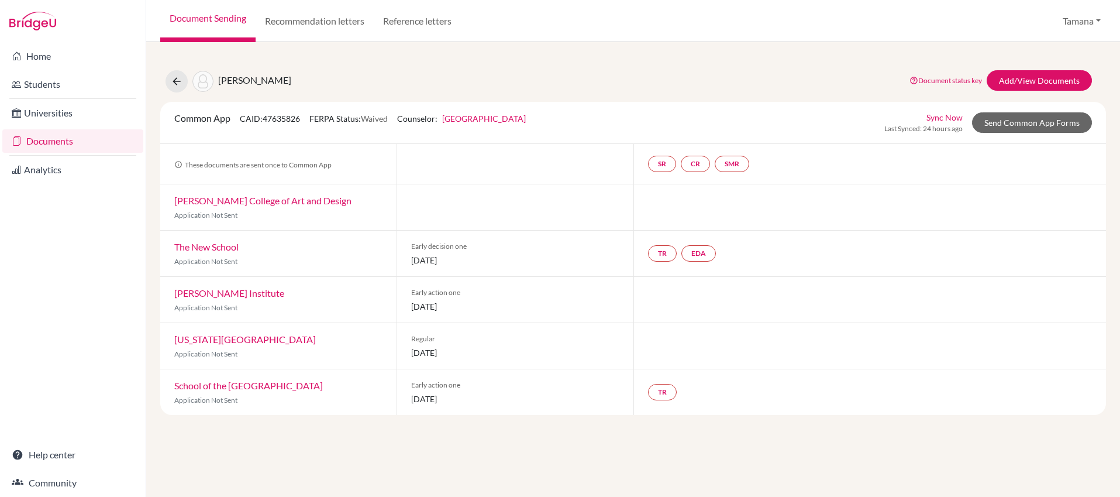
drag, startPoint x: 176, startPoint y: 199, endPoint x: 580, endPoint y: 2, distance: 449.9
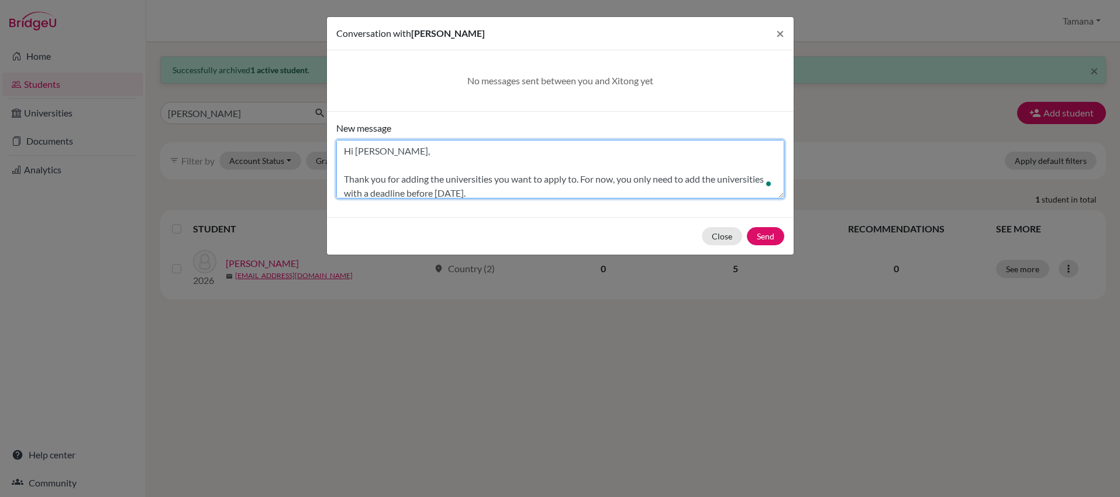
click at [571, 182] on textarea "Hi Xitong, Thank you for adding the universities you want to apply to. For now,…" at bounding box center [560, 169] width 448 height 58
click at [568, 185] on textarea "Hi Xitong, Thank you for adding the universities you want to apply to. For now,…" at bounding box center [560, 169] width 448 height 58
click at [569, 191] on textarea "Hi Xitong, Thank you for adding the universities you want to apply to. For now,…" at bounding box center [560, 169] width 448 height 58
paste textarea "The New School US ED 1 November School of the Art Institute of Chicago US EA 15…"
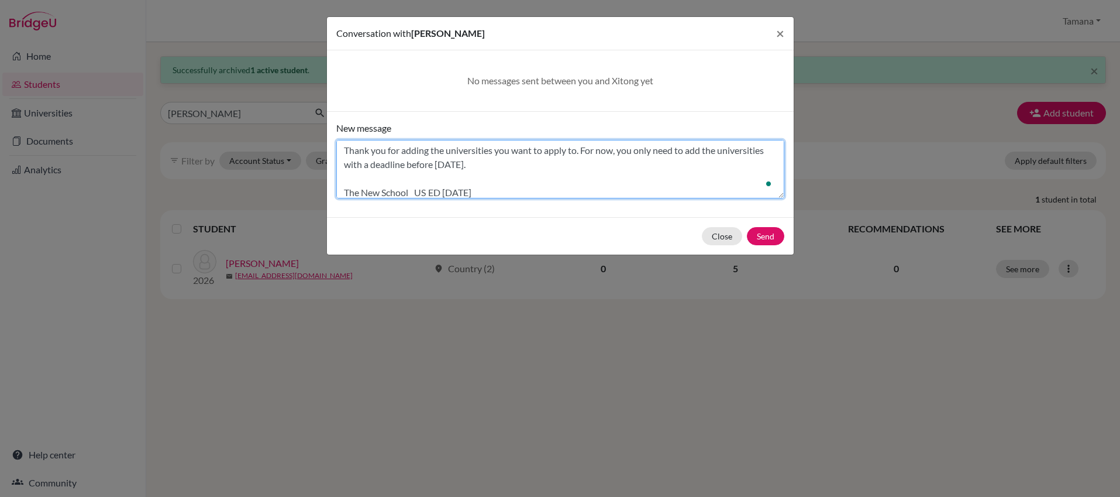
scroll to position [57, 0]
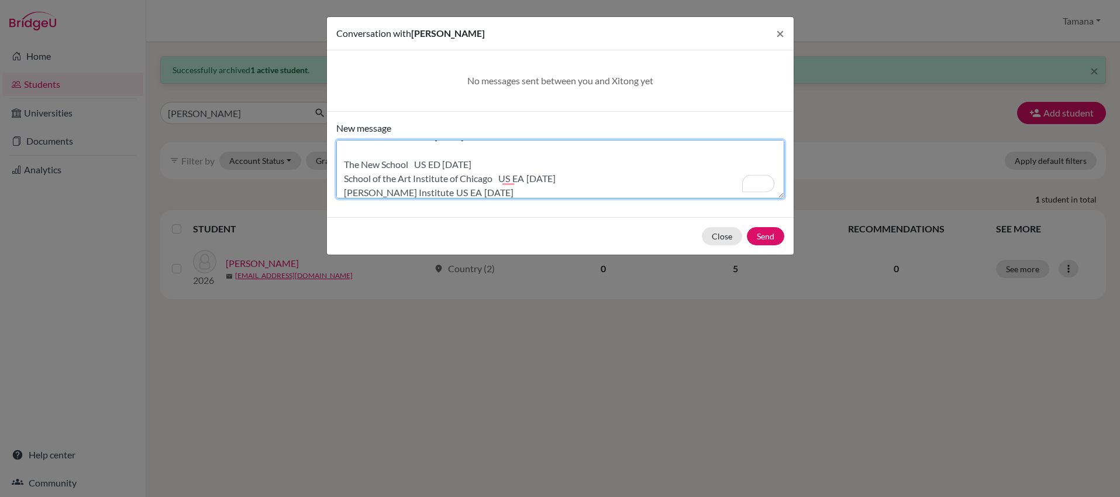
drag, startPoint x: 416, startPoint y: 165, endPoint x: 431, endPoint y: 164, distance: 15.2
click at [431, 164] on textarea "Hi Xitong, Thank you for adding the universities you want to apply to. For now,…" at bounding box center [560, 169] width 448 height 58
drag, startPoint x: 502, startPoint y: 175, endPoint x: 518, endPoint y: 175, distance: 15.8
click at [514, 176] on textarea "Hi Xitong, Thank you for adding the universities you want to apply to. For now,…" at bounding box center [560, 169] width 448 height 58
click at [419, 193] on textarea "Hi Xitong, Thank you for adding the universities you want to apply to. For now,…" at bounding box center [560, 169] width 448 height 58
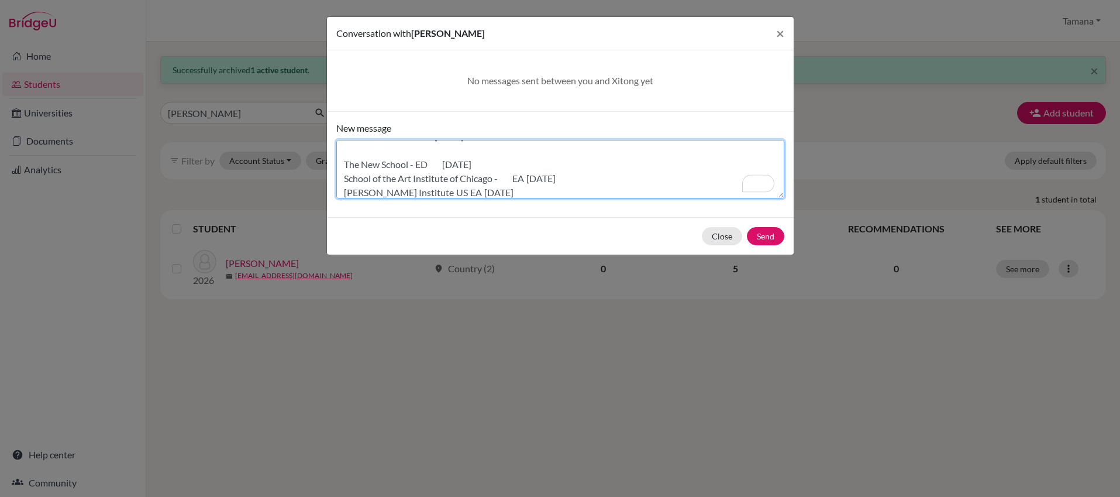
drag, startPoint x: 419, startPoint y: 193, endPoint x: 425, endPoint y: 191, distance: 6.1
click at [419, 193] on textarea "Hi Xitong, Thank you for adding the universities you want to apply to. For now,…" at bounding box center [560, 169] width 448 height 58
click at [431, 189] on textarea "Hi Xitong, Thank you for adding the universities you want to apply to. For now,…" at bounding box center [560, 169] width 448 height 58
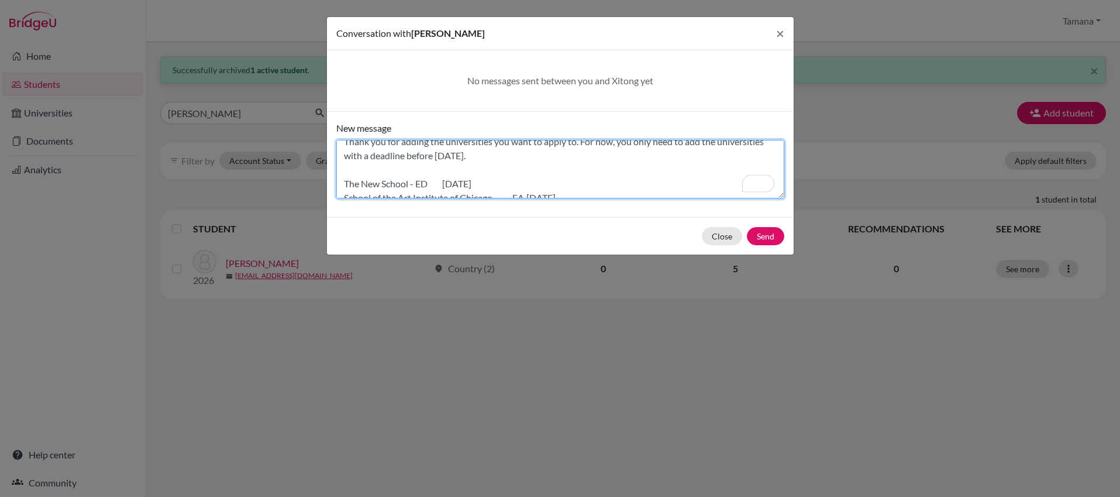
scroll to position [25, 0]
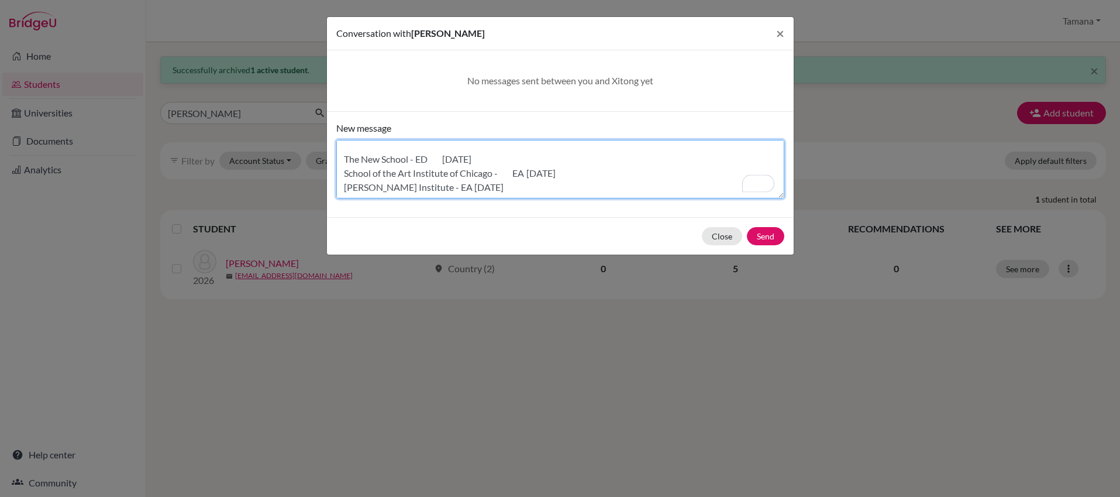
click at [484, 189] on textarea "Hi Xitong, Thank you for adding the universities you want to apply to. For now,…" at bounding box center [560, 169] width 448 height 58
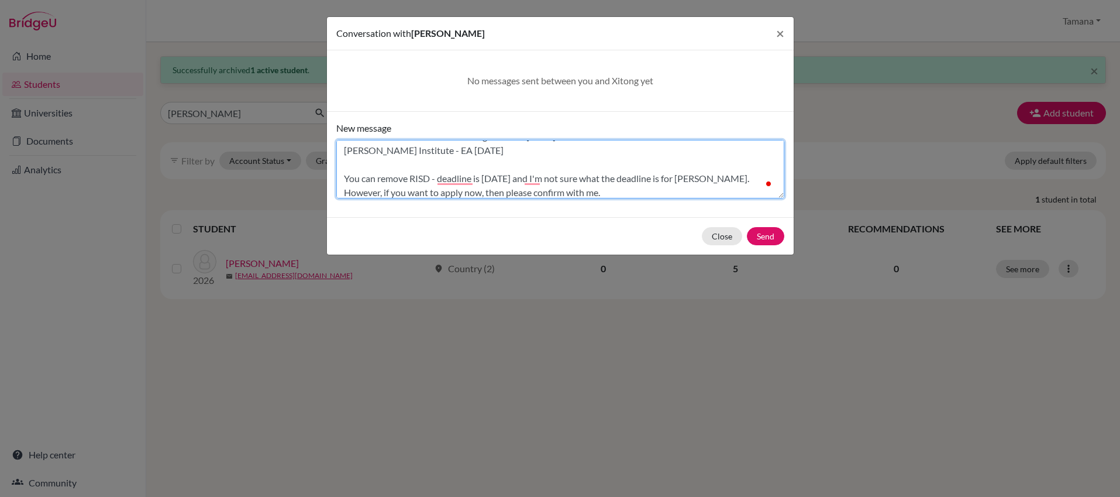
click at [708, 176] on textarea "Hi Xitong, Thank you for adding the universities you want to apply to. For now,…" at bounding box center [560, 169] width 448 height 58
click at [622, 190] on textarea "Hi Xitong, Thank you for adding the universities you want to apply to. For now,…" at bounding box center [560, 169] width 448 height 58
click at [424, 192] on textarea "Hi Xitong, Thank you for adding the universities you want to apply to. For now,…" at bounding box center [560, 169] width 448 height 58
click at [423, 192] on textarea "Hi Xitong, Thank you for adding the universities you want to apply to. For now,…" at bounding box center [560, 169] width 448 height 58
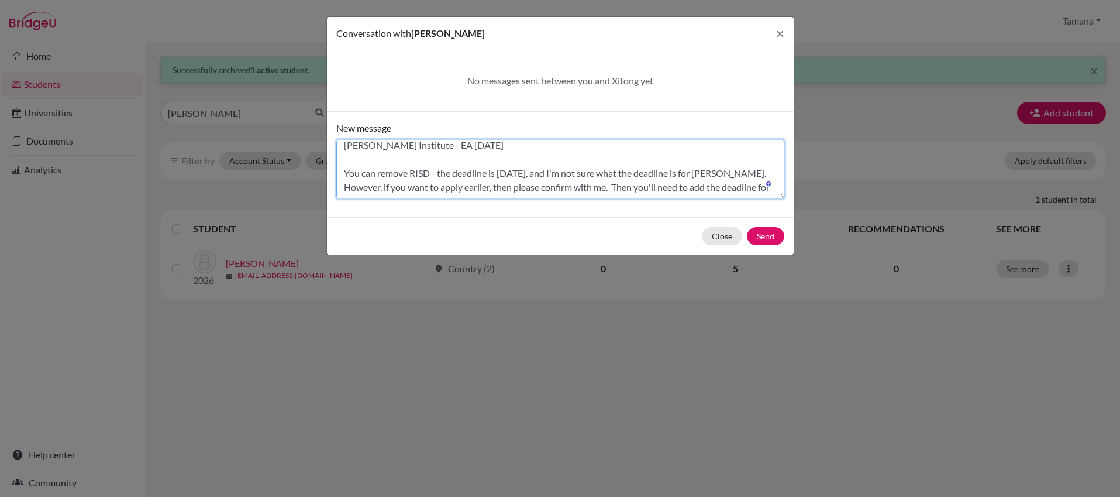
click at [748, 183] on textarea "Hi Xitong, Thank you for adding the universities you want to apply to. For now,…" at bounding box center [560, 169] width 448 height 58
click at [750, 182] on textarea "Hi Xitong, Thank you for adding the universities you want to apply to. For now,…" at bounding box center [560, 169] width 448 height 58
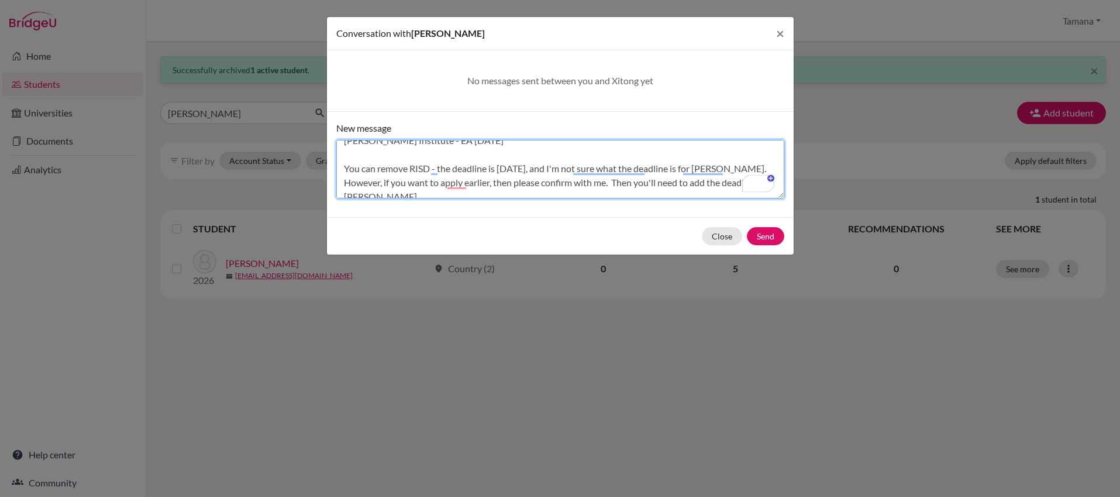
scroll to position [99, 0]
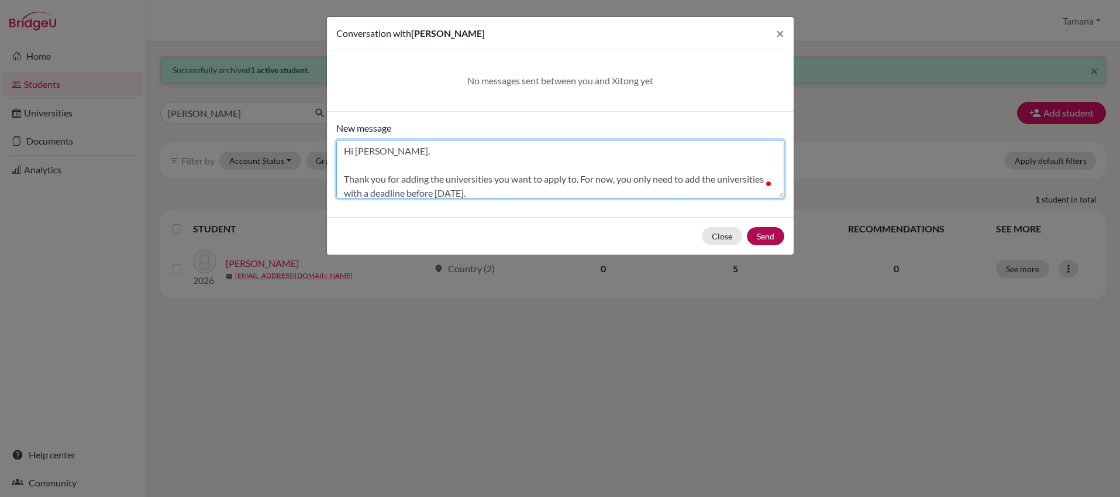
type textarea "Hi Xitong, Thank you for adding the universities you want to apply to. For now,…"
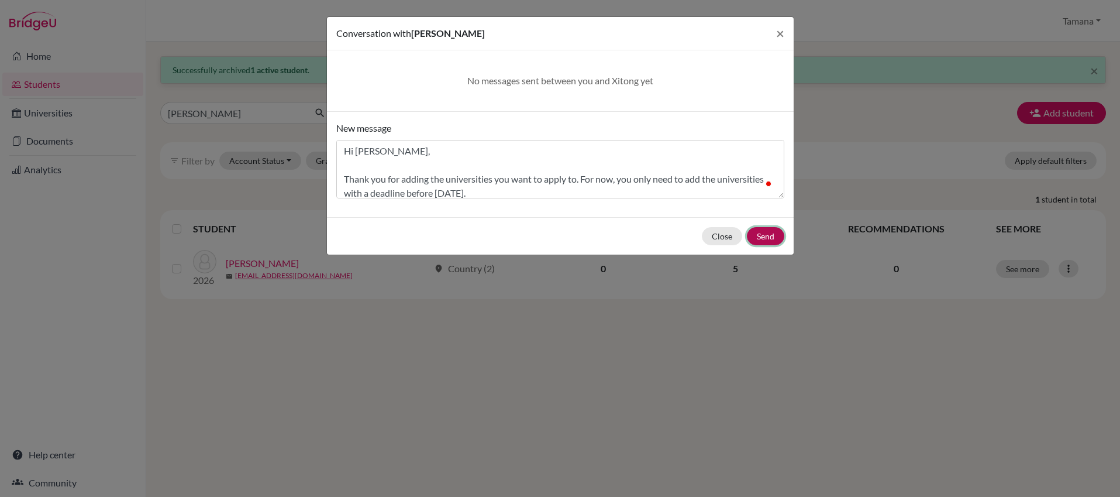
click at [757, 234] on button "Send" at bounding box center [765, 236] width 37 height 18
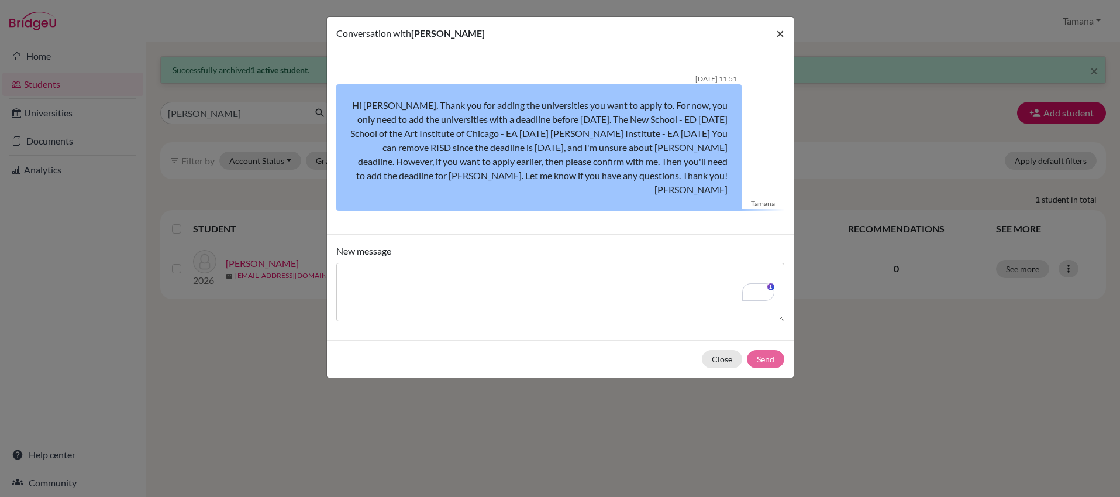
click at [781, 35] on span "×" at bounding box center [780, 33] width 8 height 17
